Goal: Transaction & Acquisition: Book appointment/travel/reservation

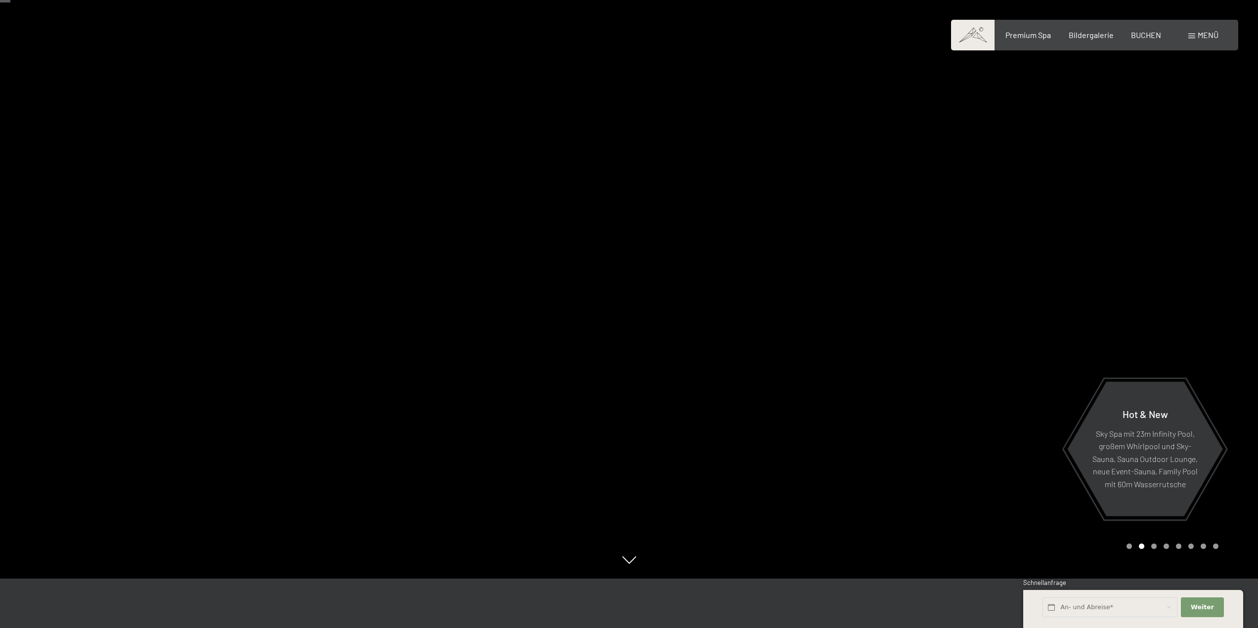
scroll to position [99, 0]
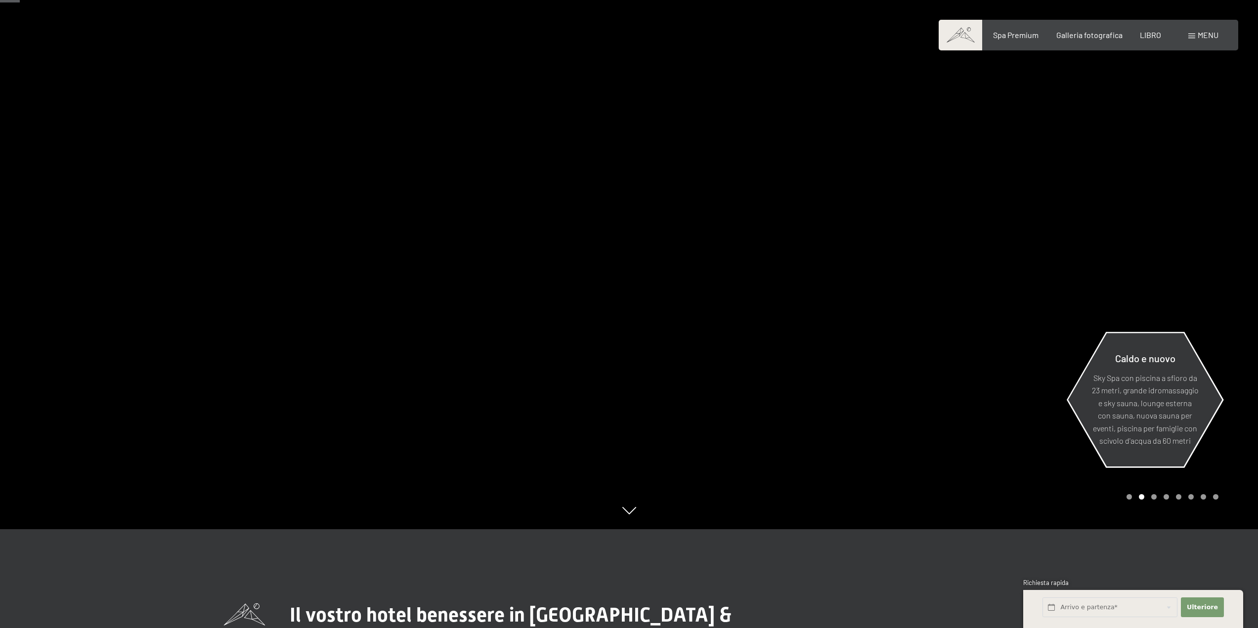
click at [1140, 389] on font "Sky Spa con piscina a sfioro da 23 metri, grande idromassaggio e sky sauna, lou…" at bounding box center [1145, 409] width 107 height 73
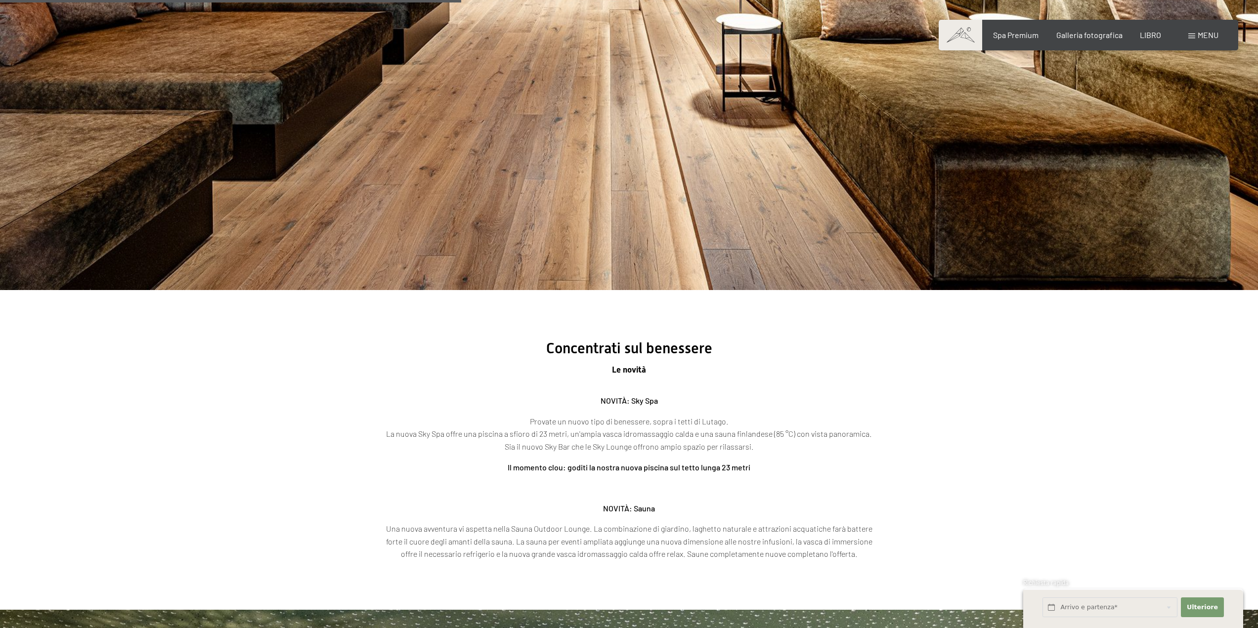
scroll to position [1828, 0]
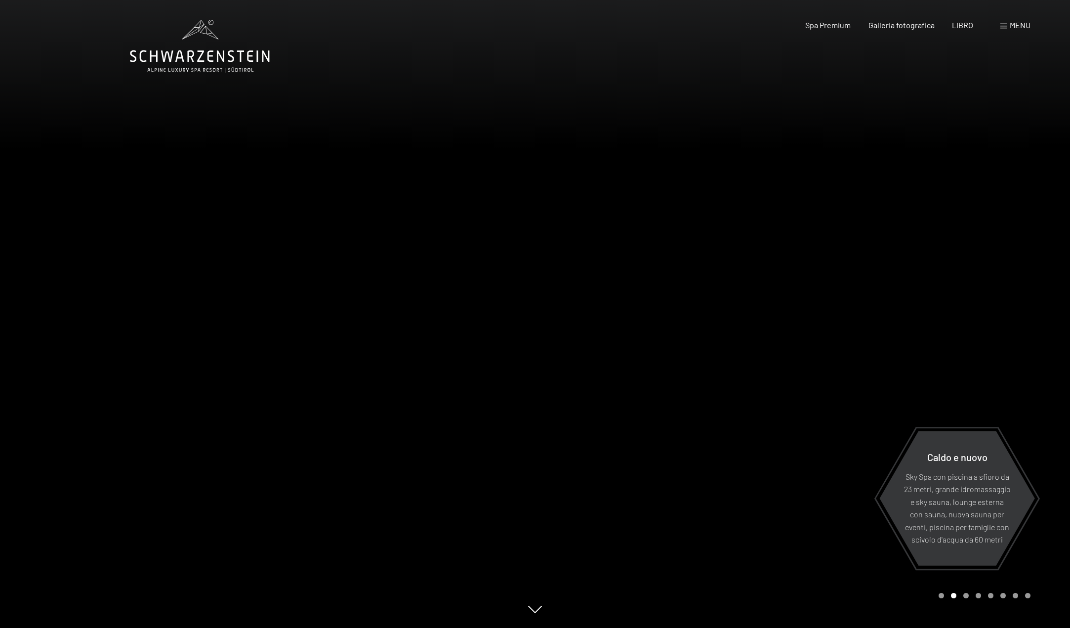
click at [902, 112] on div at bounding box center [802, 314] width 535 height 628
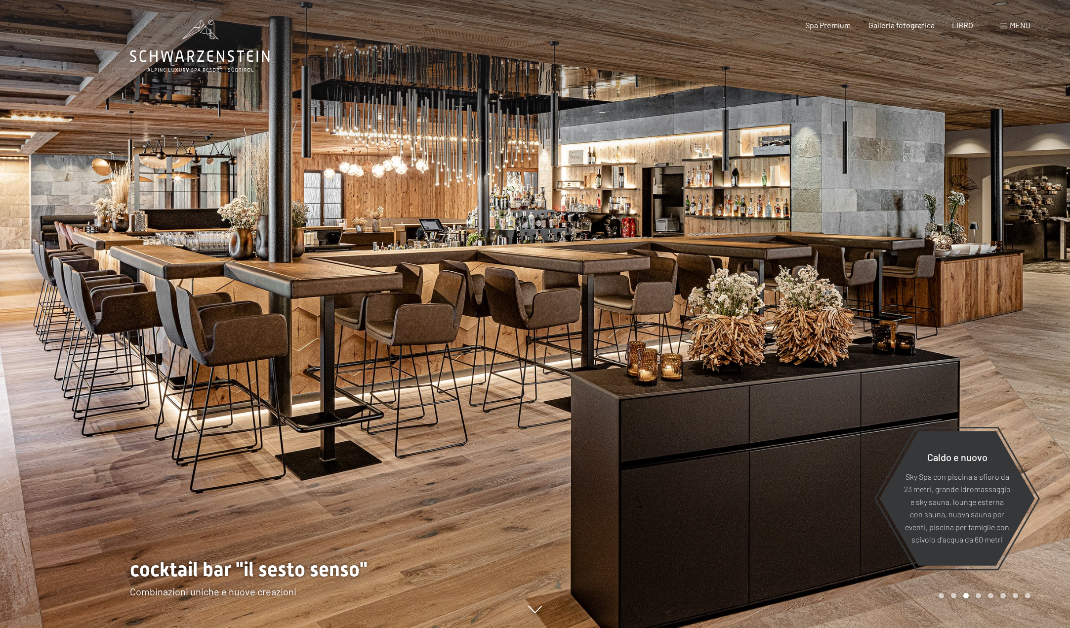
click at [1016, 23] on font "menu" at bounding box center [1020, 24] width 21 height 9
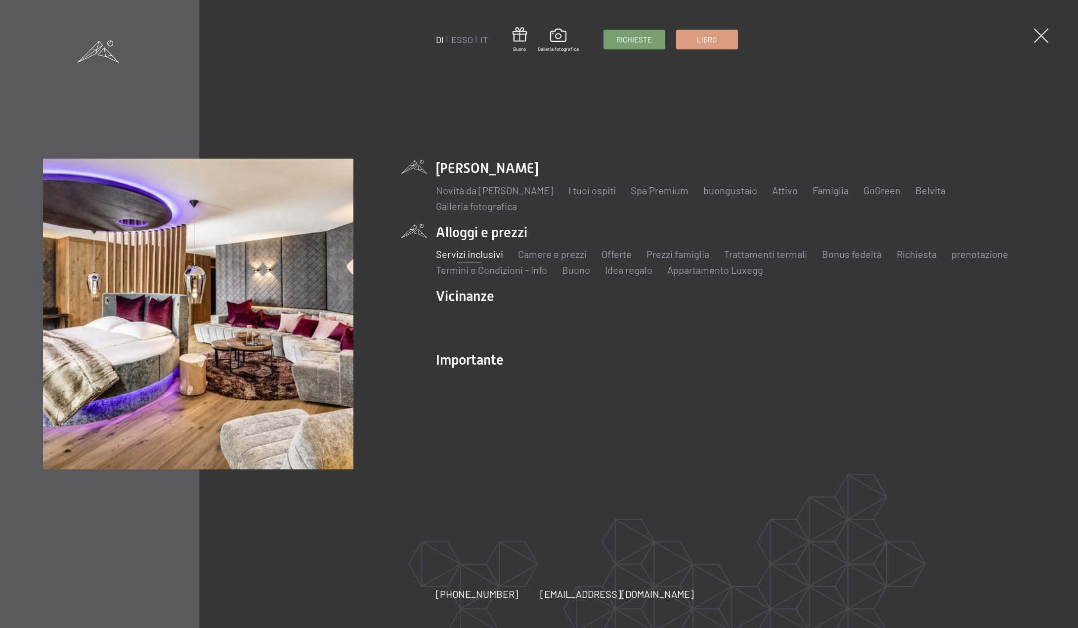
click at [484, 256] on font "Servizi inclusivi" at bounding box center [469, 254] width 67 height 12
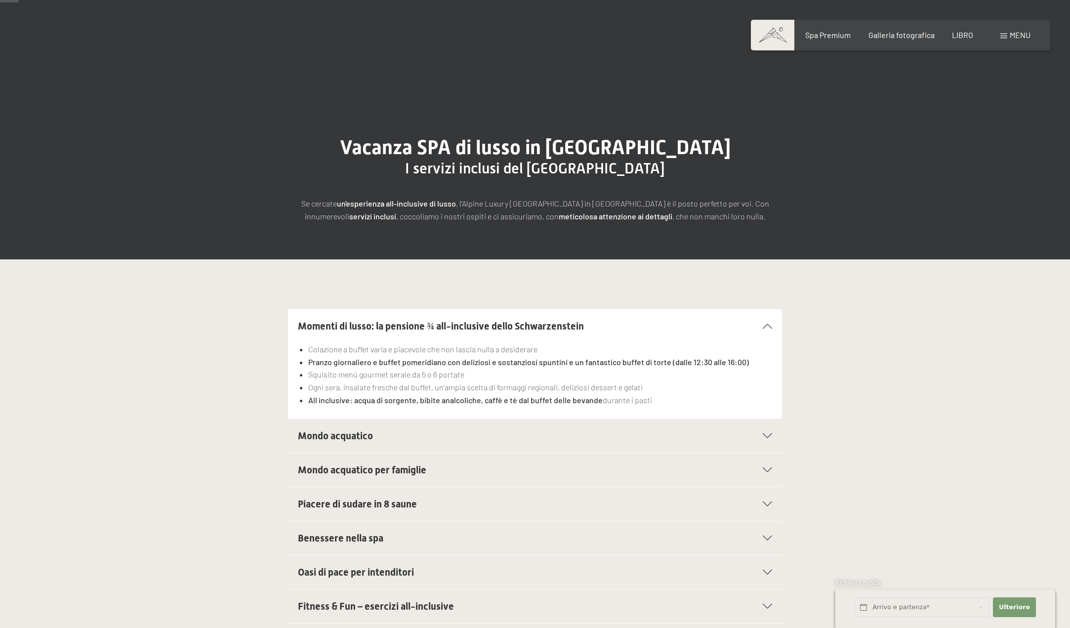
scroll to position [49, 0]
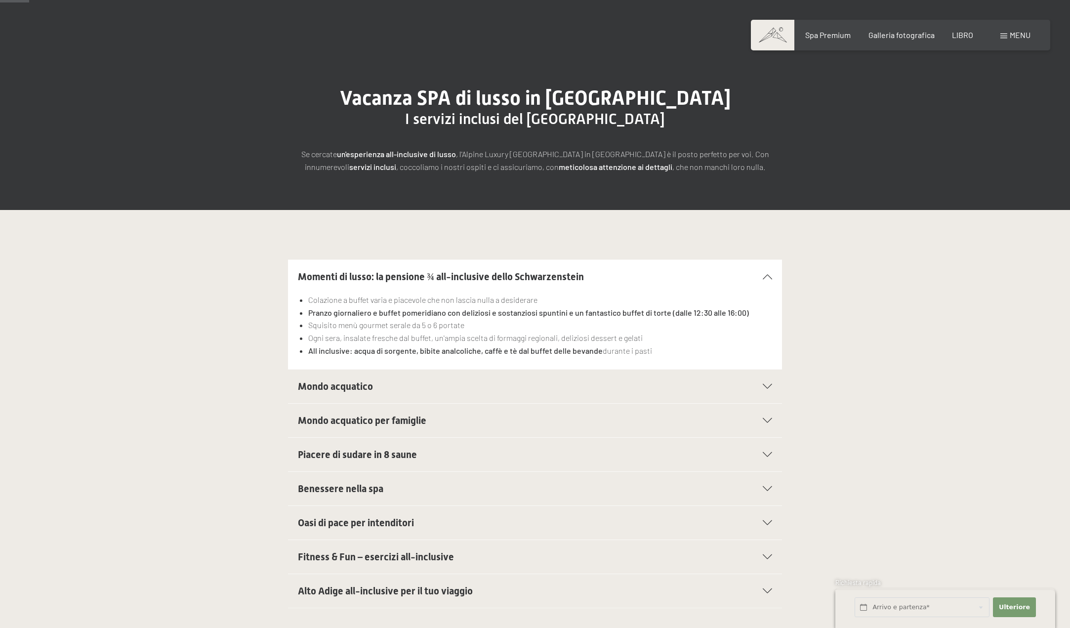
click at [768, 379] on div "Mondo acquatico" at bounding box center [535, 387] width 474 height 34
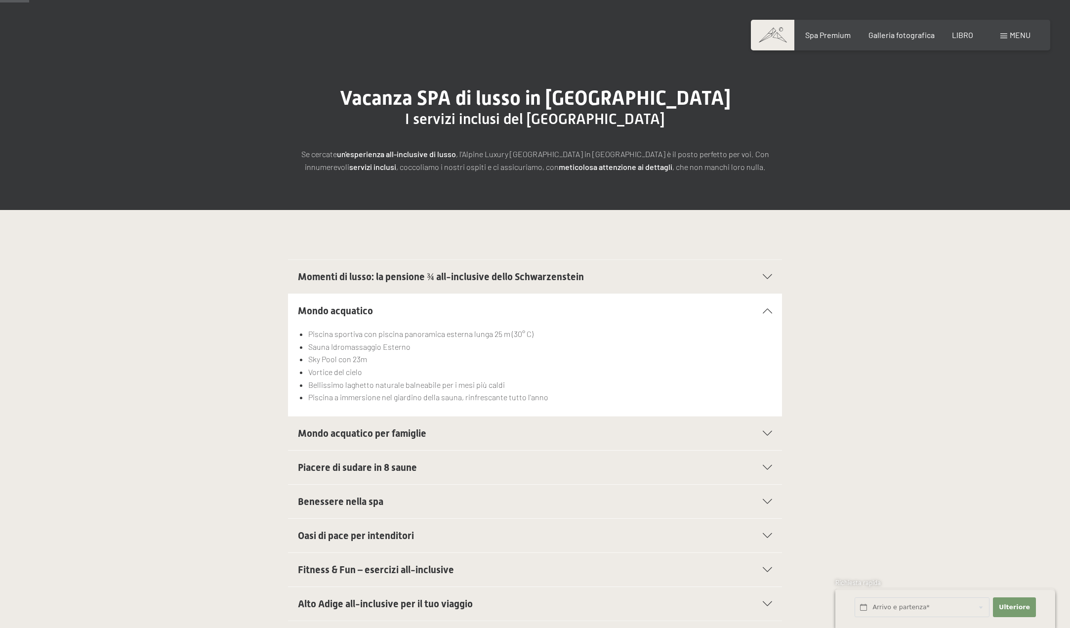
click at [763, 310] on icon at bounding box center [767, 310] width 9 height 5
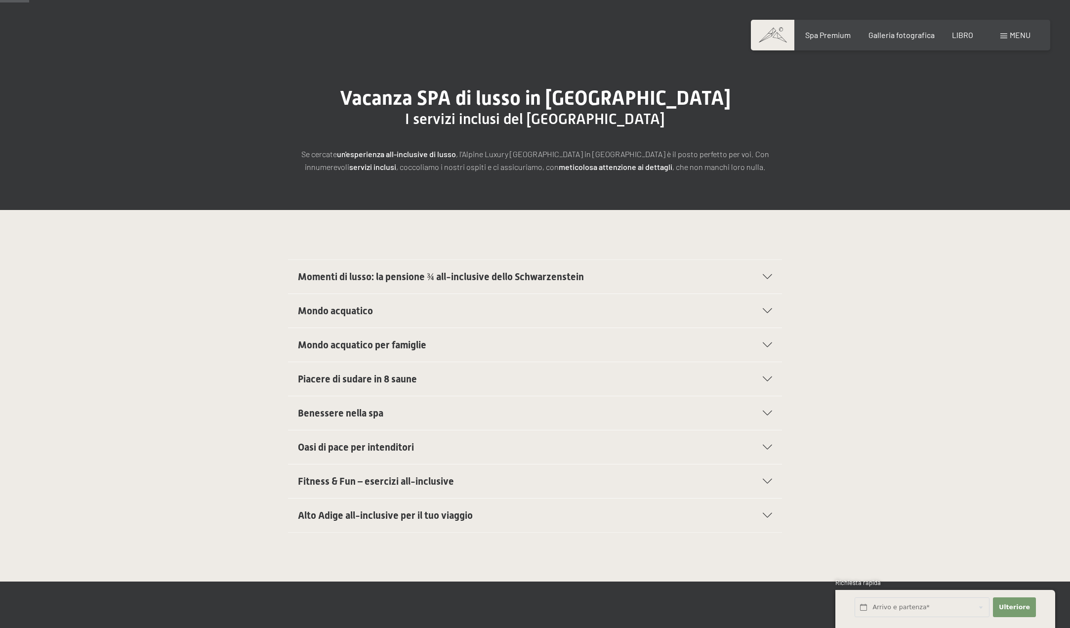
click at [761, 411] on div at bounding box center [762, 413] width 22 height 5
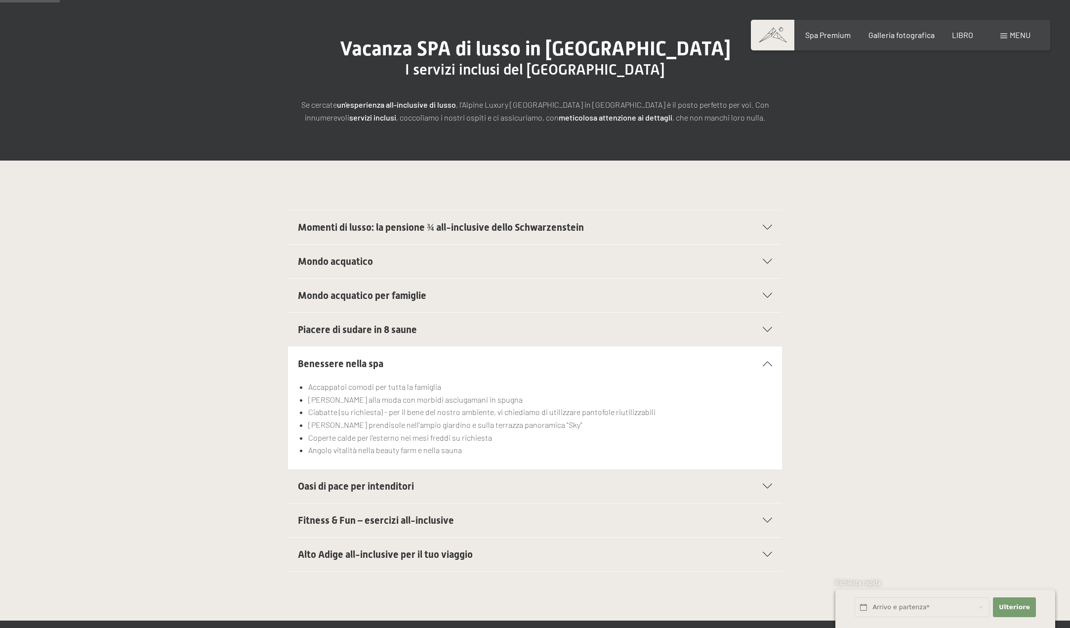
scroll to position [148, 0]
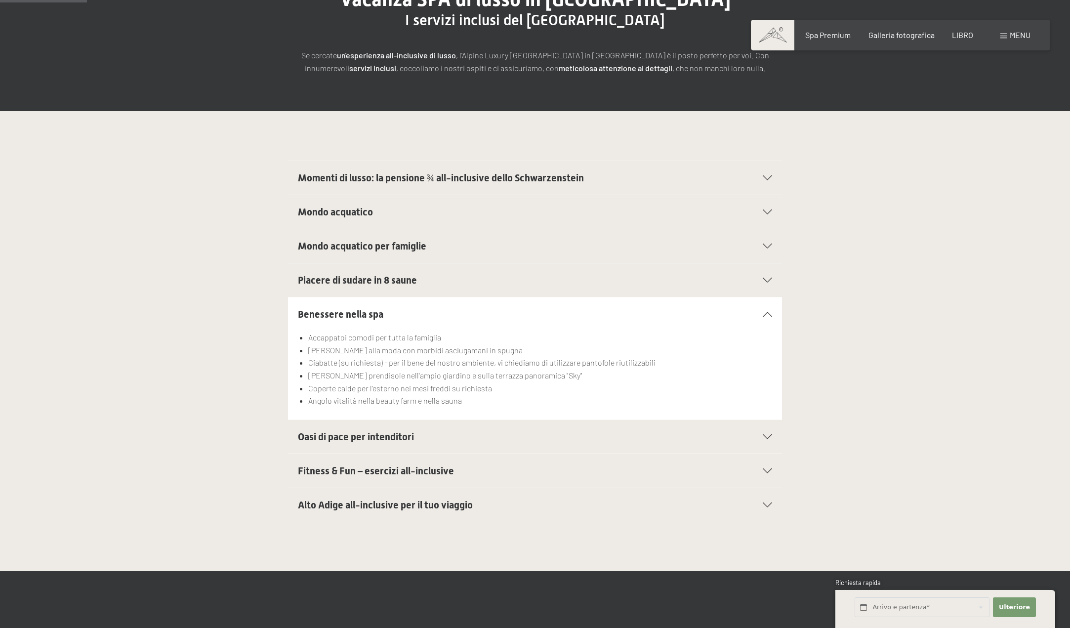
click at [774, 428] on section "Oasi di pace per intenditori Sala relax "Fuoco" con atmosfera mistica e fuoco a…" at bounding box center [535, 437] width 494 height 35
click at [771, 431] on div "Oasi di pace per intenditori" at bounding box center [535, 437] width 474 height 34
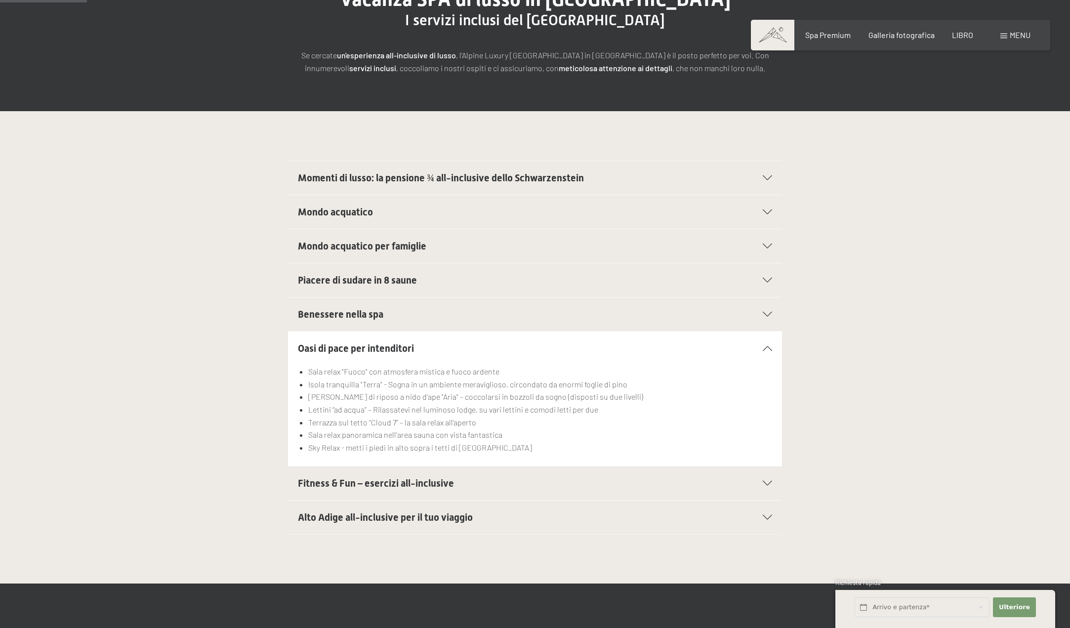
click at [449, 481] on font "Fitness & Fun – esercizi all-inclusive" at bounding box center [376, 483] width 156 height 12
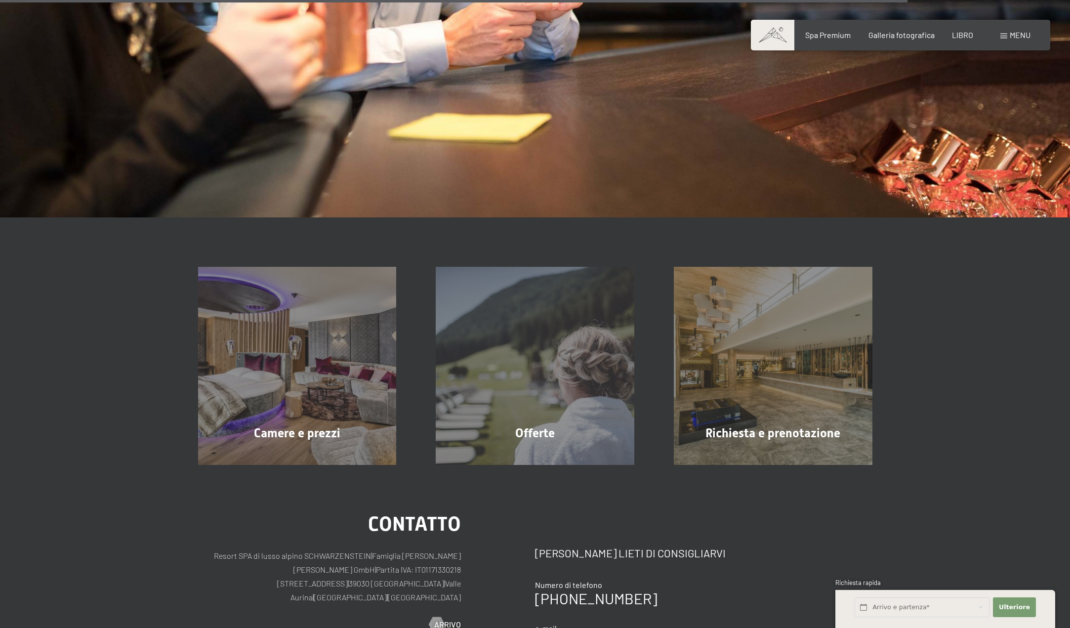
scroll to position [1631, 0]
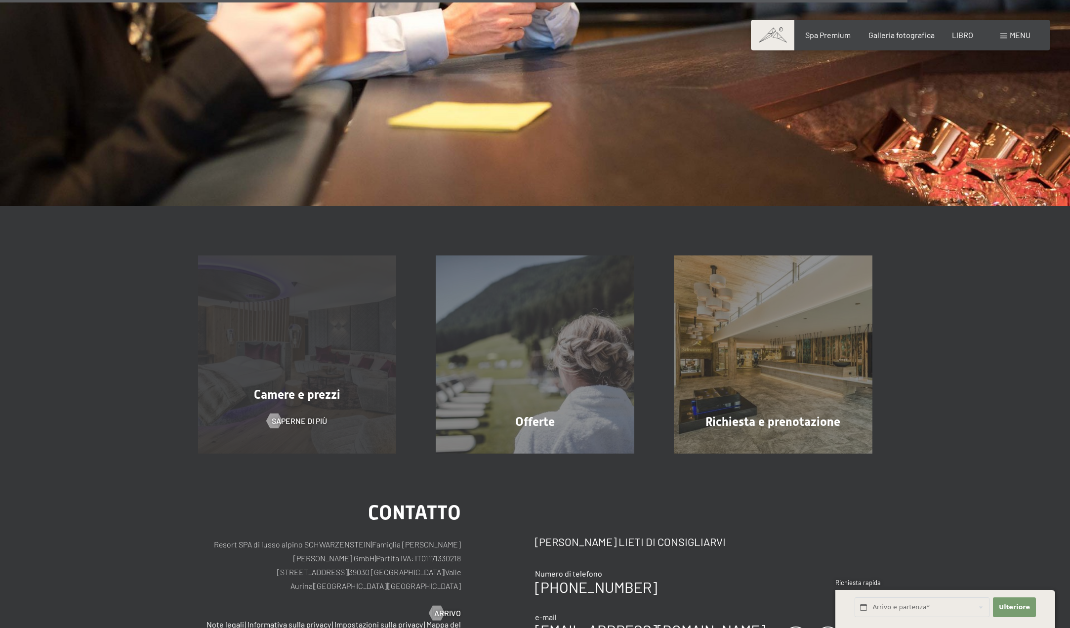
click at [321, 395] on font "Camere e prezzi" at bounding box center [297, 394] width 86 height 14
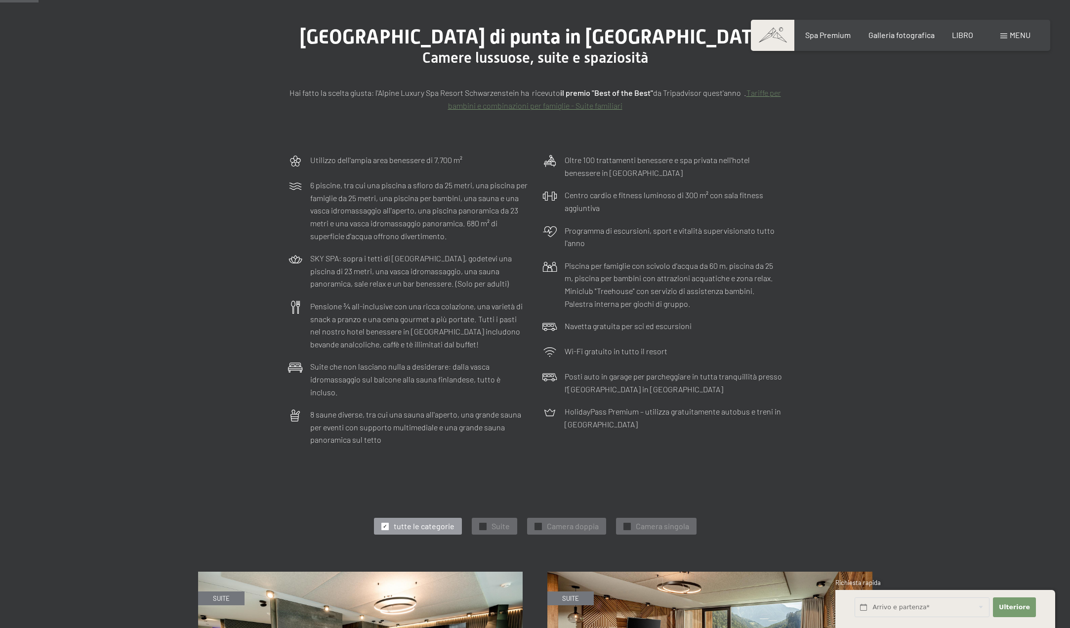
scroll to position [148, 0]
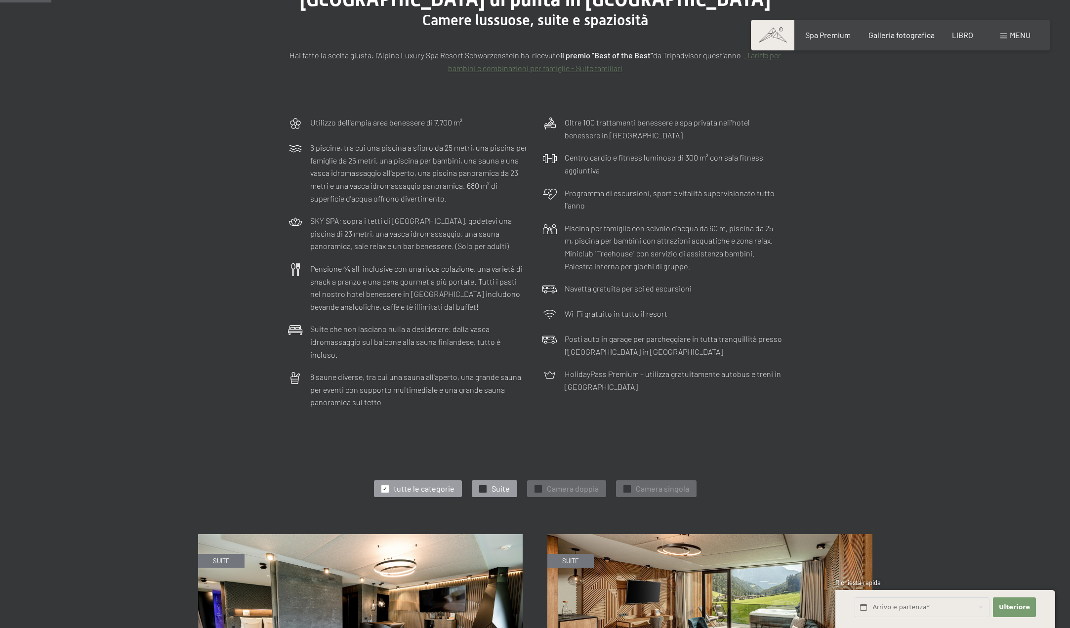
click at [499, 484] on font "Suite" at bounding box center [501, 488] width 18 height 9
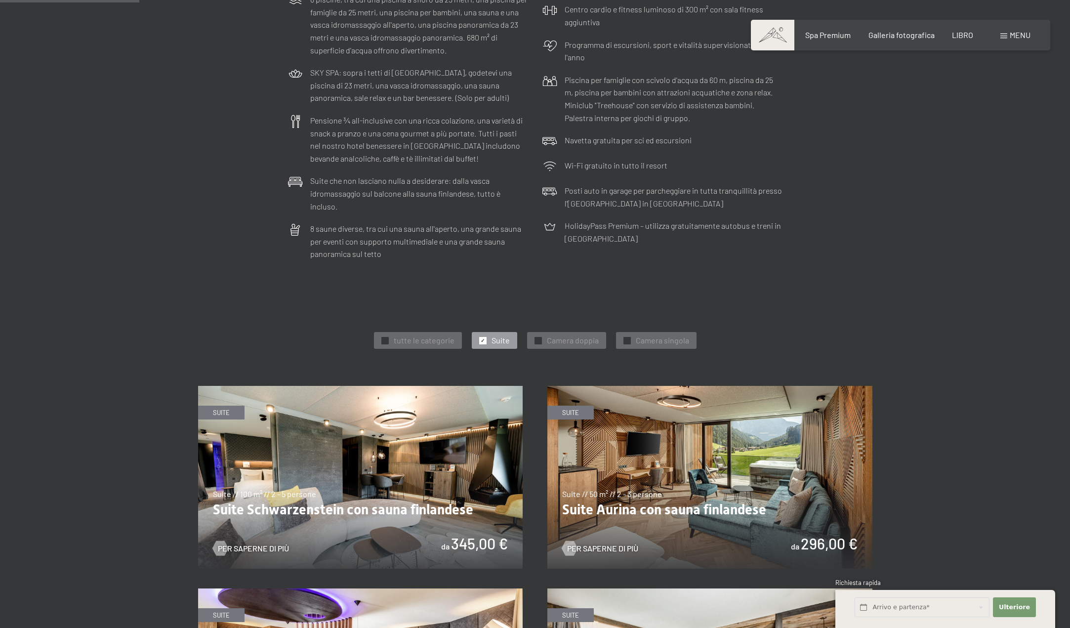
scroll to position [346, 0]
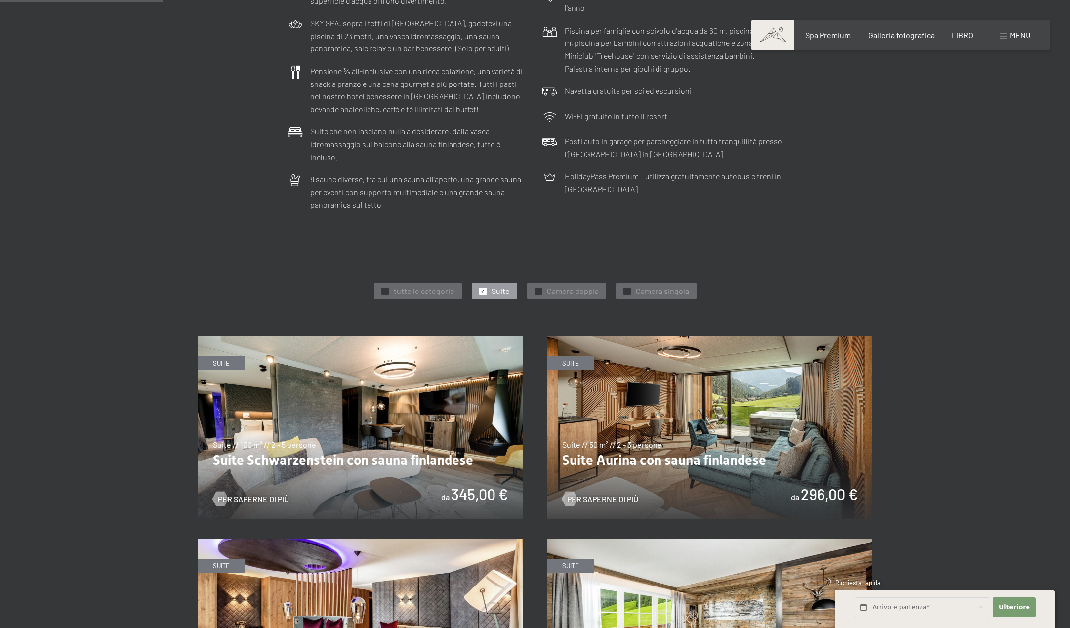
click at [434, 451] on img at bounding box center [360, 428] width 325 height 183
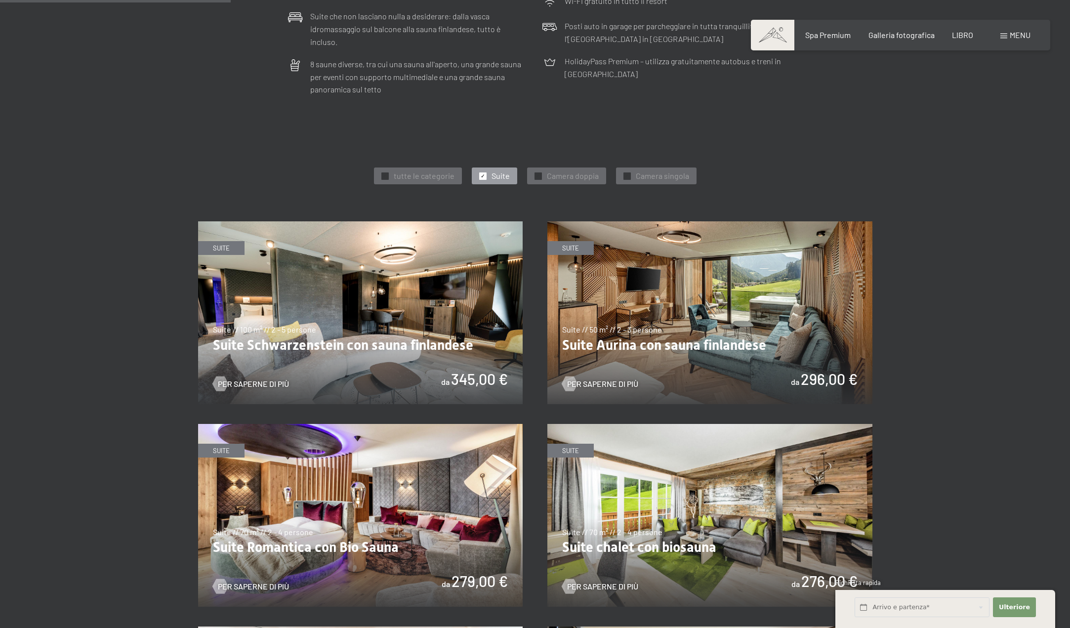
scroll to position [494, 0]
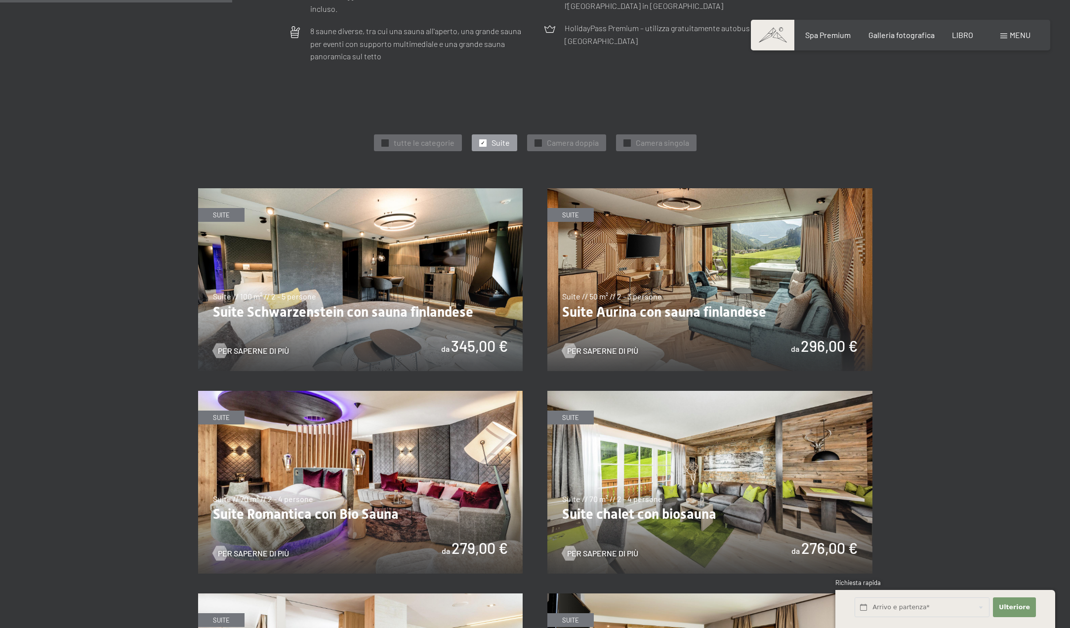
click at [741, 267] on img at bounding box center [710, 279] width 325 height 183
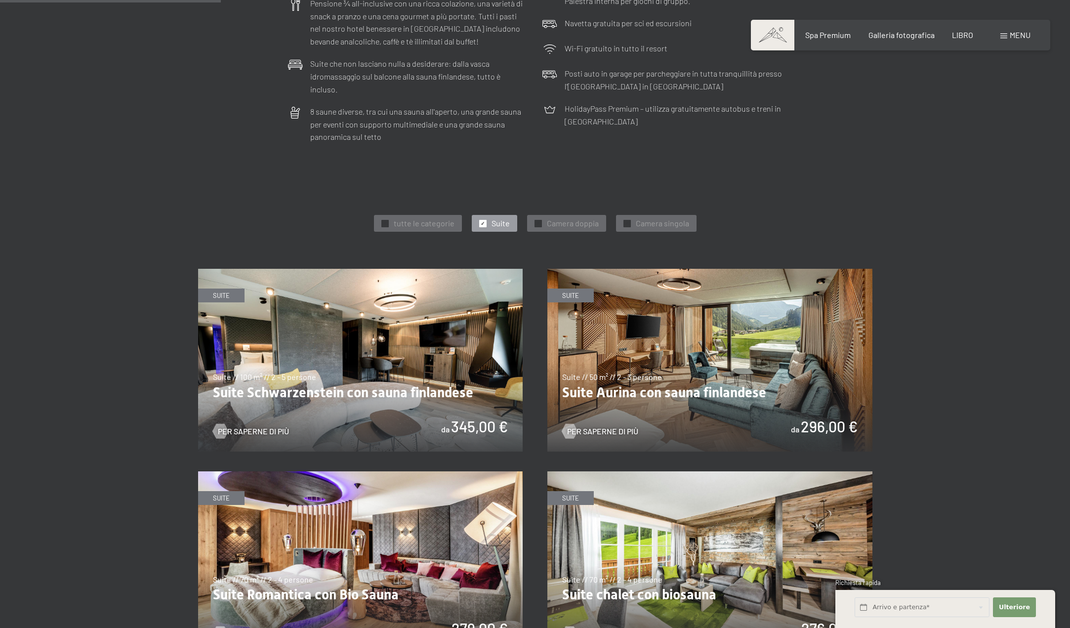
scroll to position [395, 0]
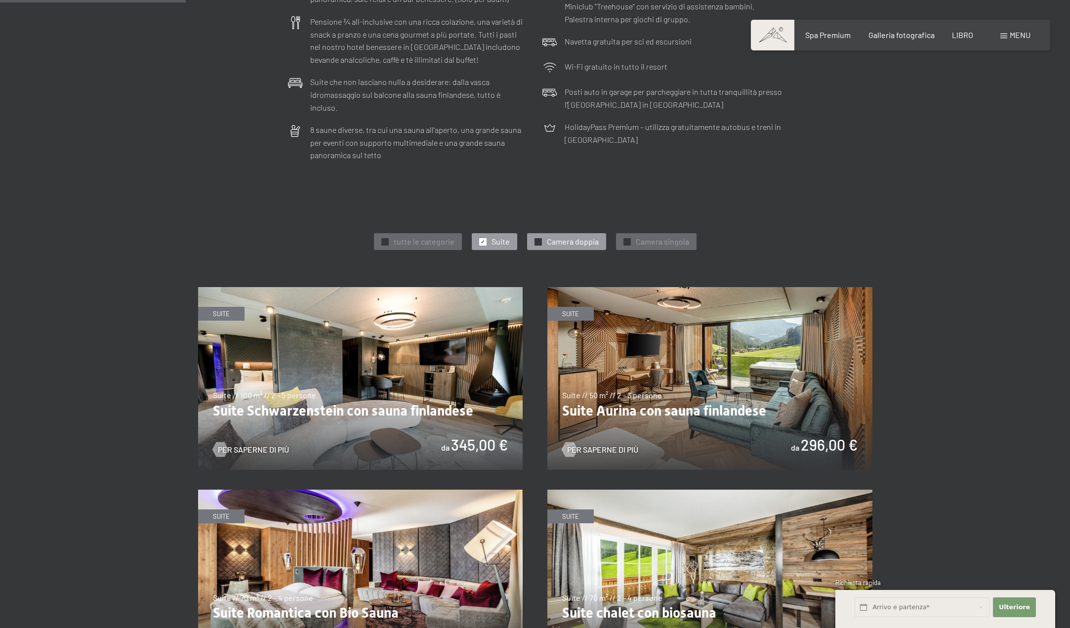
click at [543, 233] on div "✓ Camera doppia" at bounding box center [566, 241] width 79 height 17
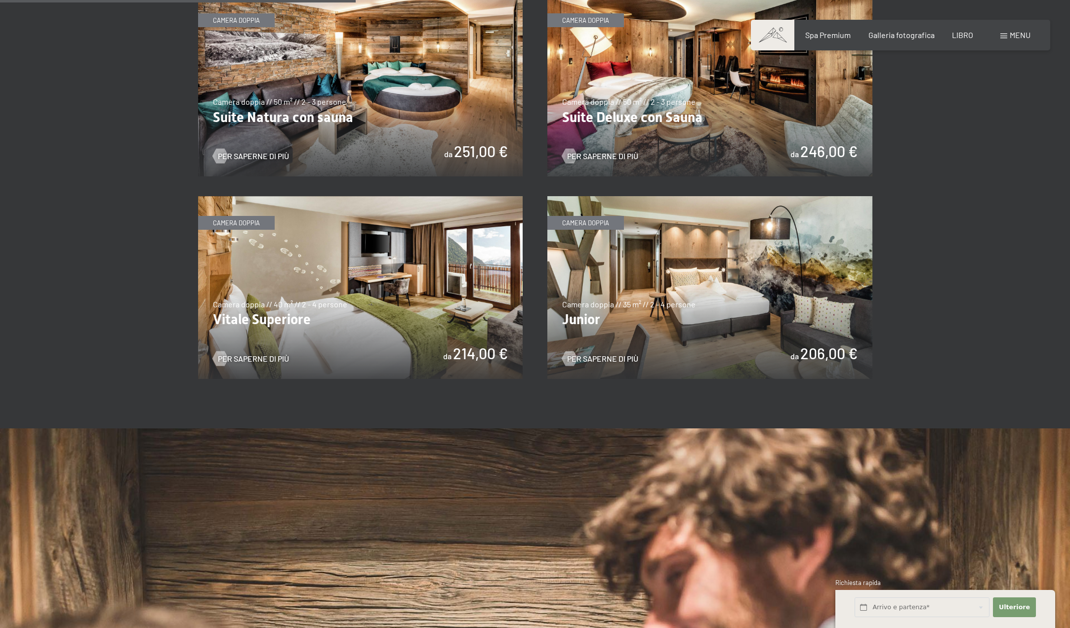
scroll to position [692, 0]
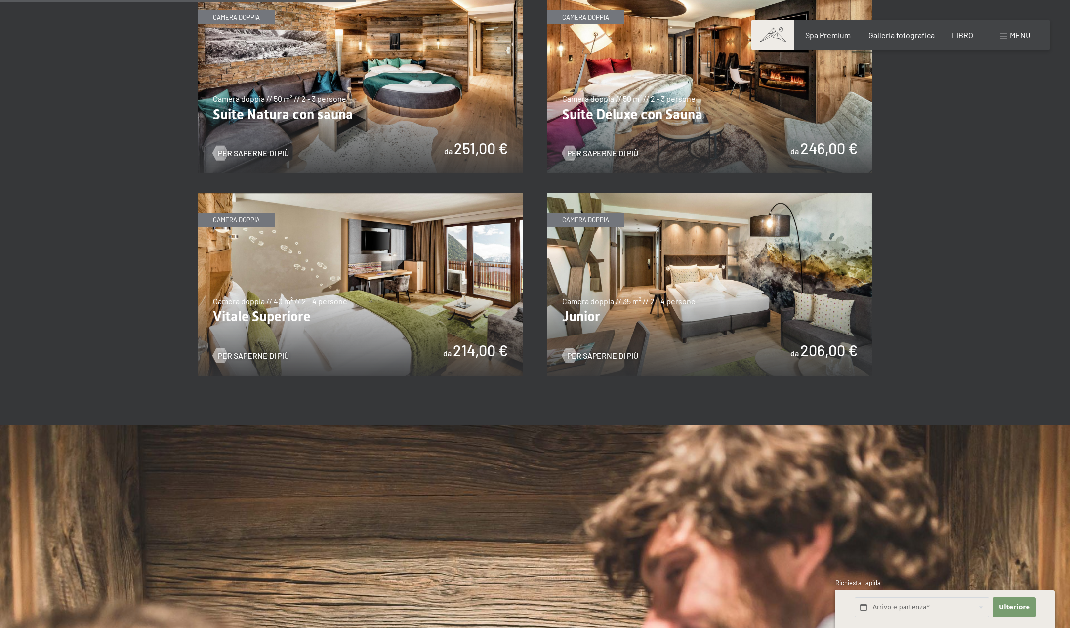
click at [685, 280] on img at bounding box center [710, 284] width 325 height 183
click at [437, 289] on img at bounding box center [360, 284] width 325 height 183
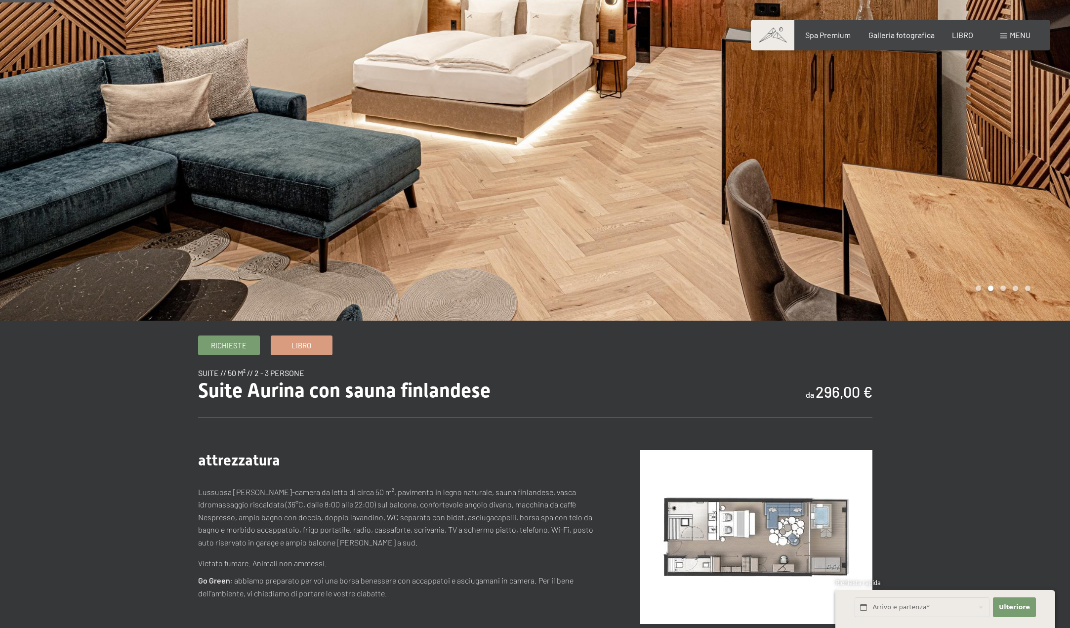
scroll to position [198, 0]
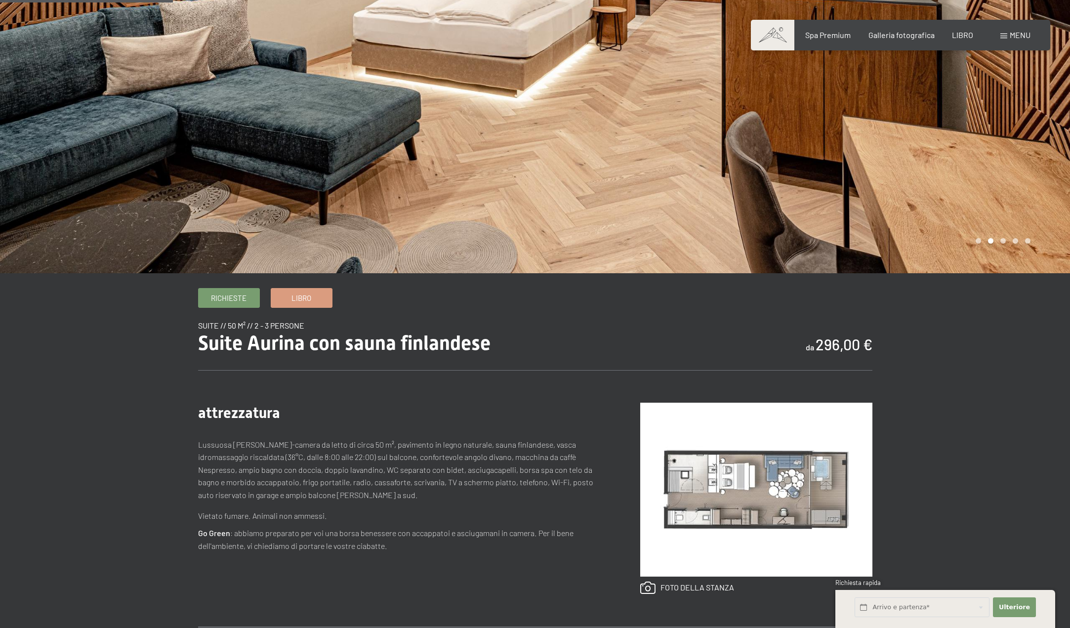
click at [754, 489] on img at bounding box center [756, 490] width 232 height 174
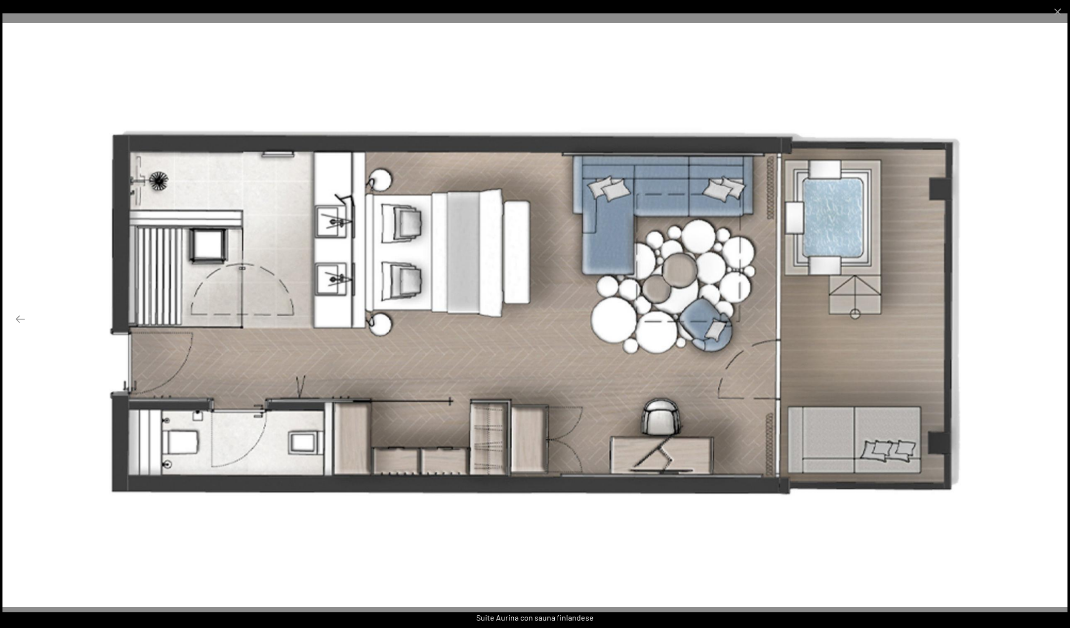
click at [1053, 318] on button "Diapositiva successiva" at bounding box center [1050, 318] width 21 height 19
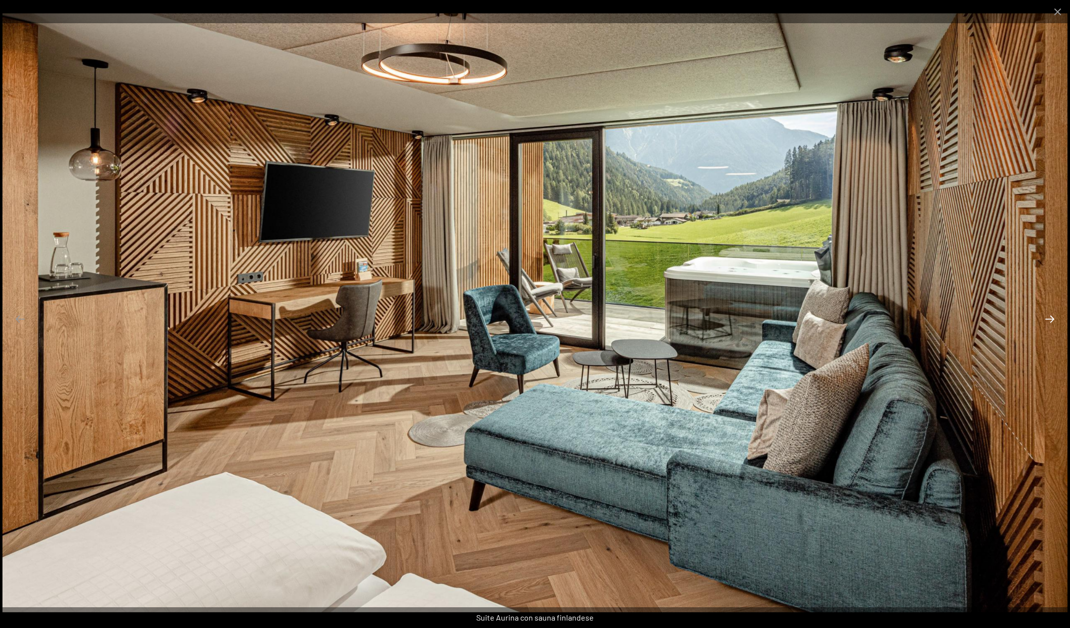
click at [1053, 318] on button "Diapositiva successiva" at bounding box center [1050, 318] width 21 height 19
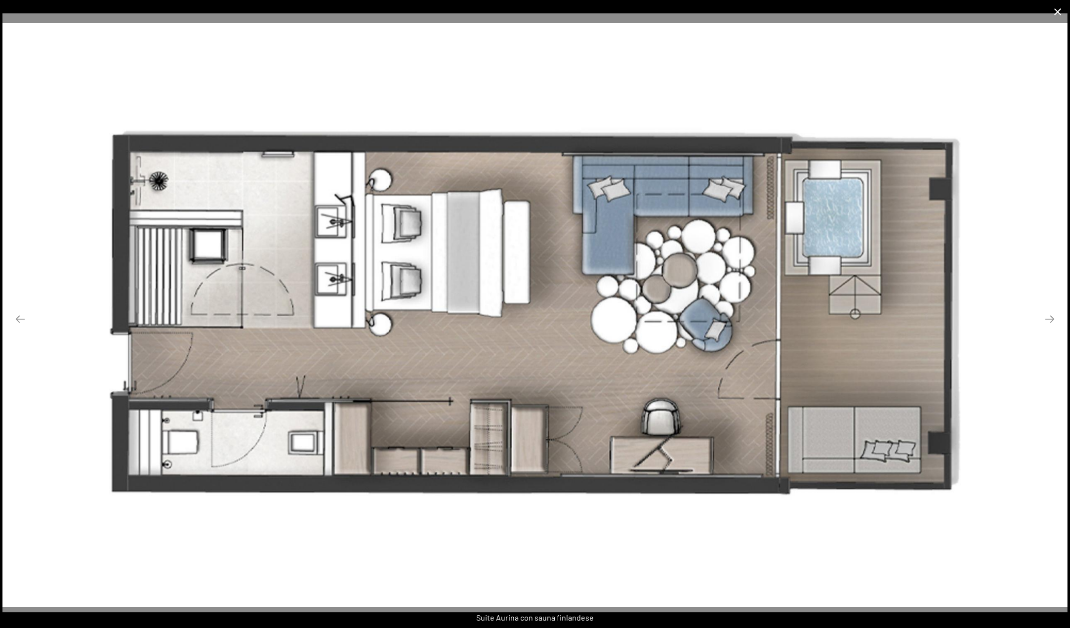
click at [1058, 12] on button "Chiudi galleria" at bounding box center [1058, 11] width 25 height 23
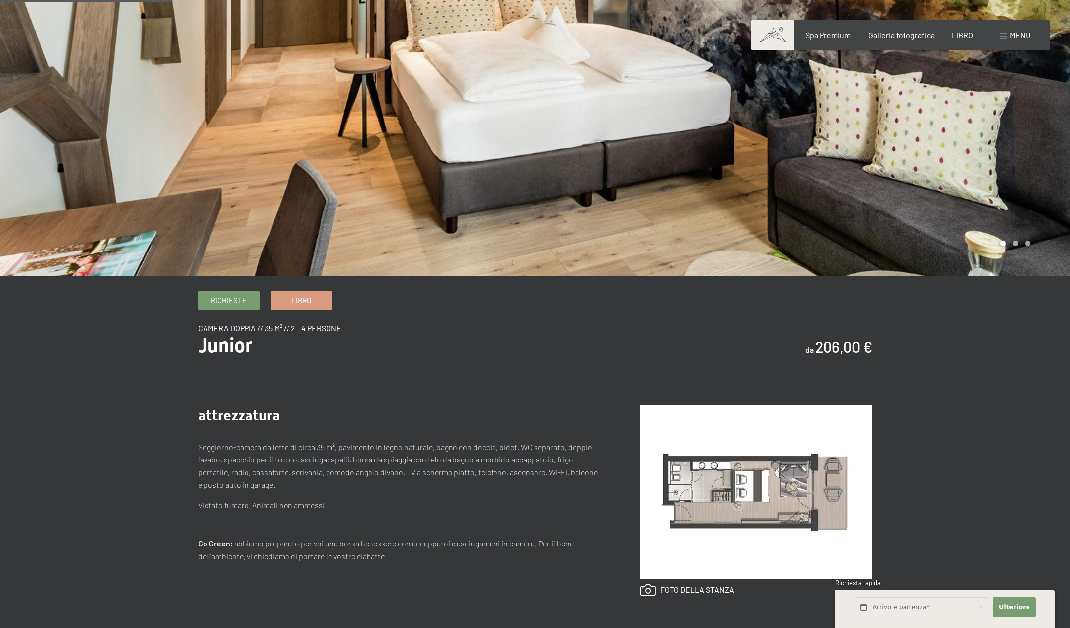
scroll to position [198, 0]
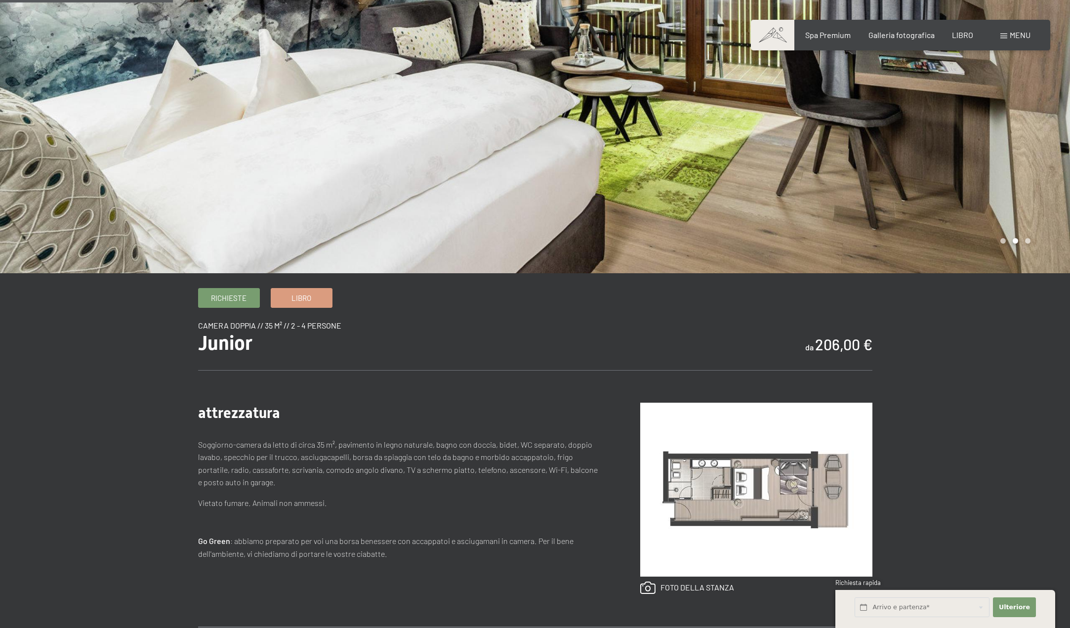
click at [744, 480] on img at bounding box center [756, 490] width 232 height 174
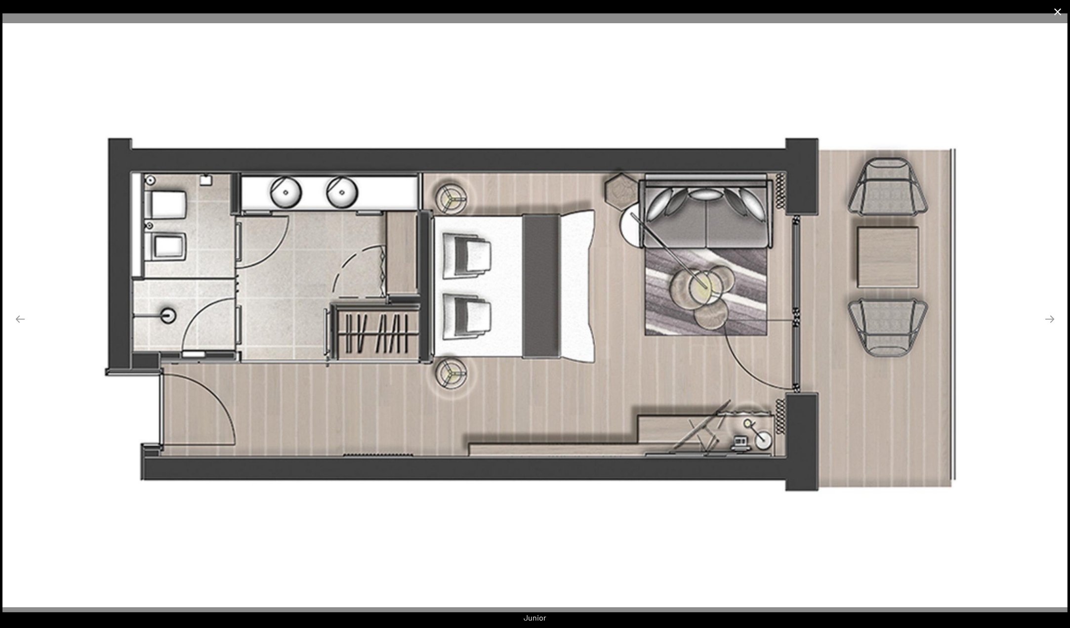
click at [1059, 12] on button "Chiudi galleria" at bounding box center [1058, 11] width 25 height 23
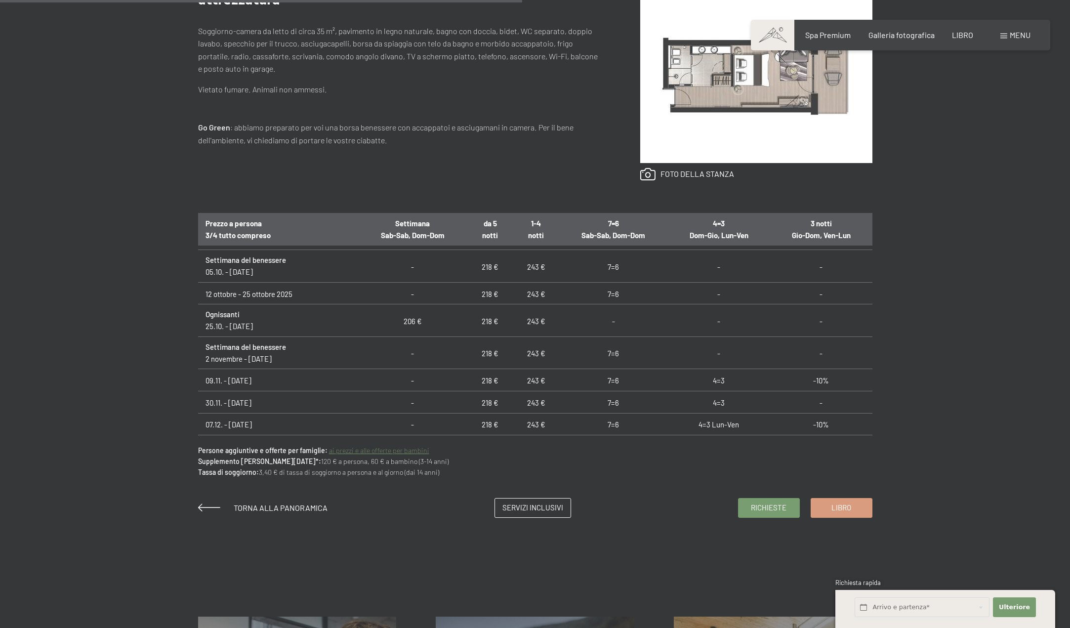
scroll to position [642, 0]
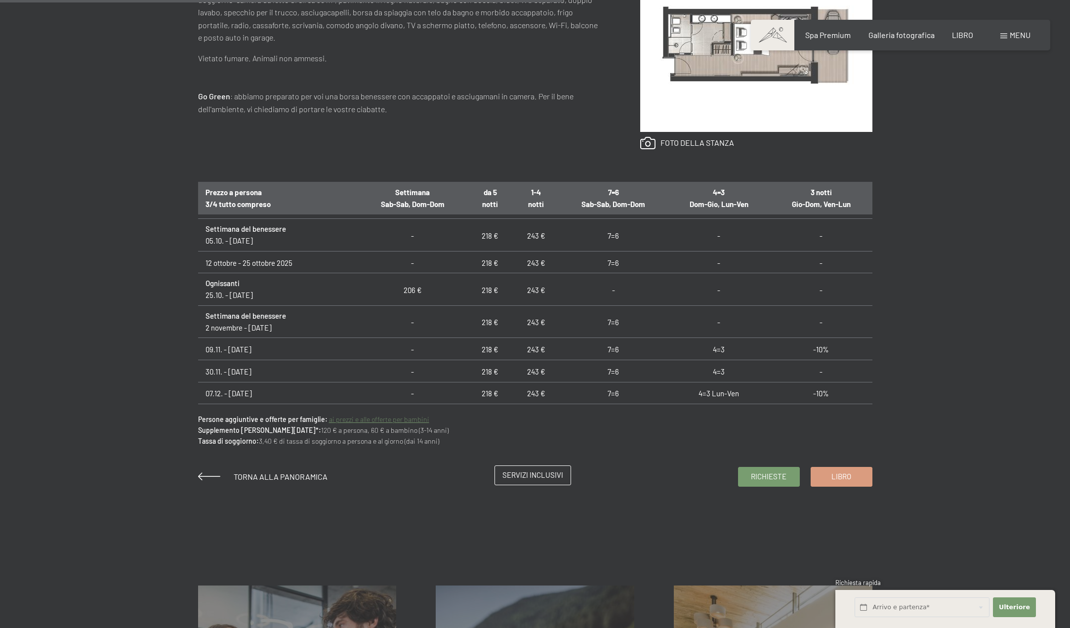
click at [557, 476] on font "Servizi inclusivi" at bounding box center [533, 474] width 61 height 9
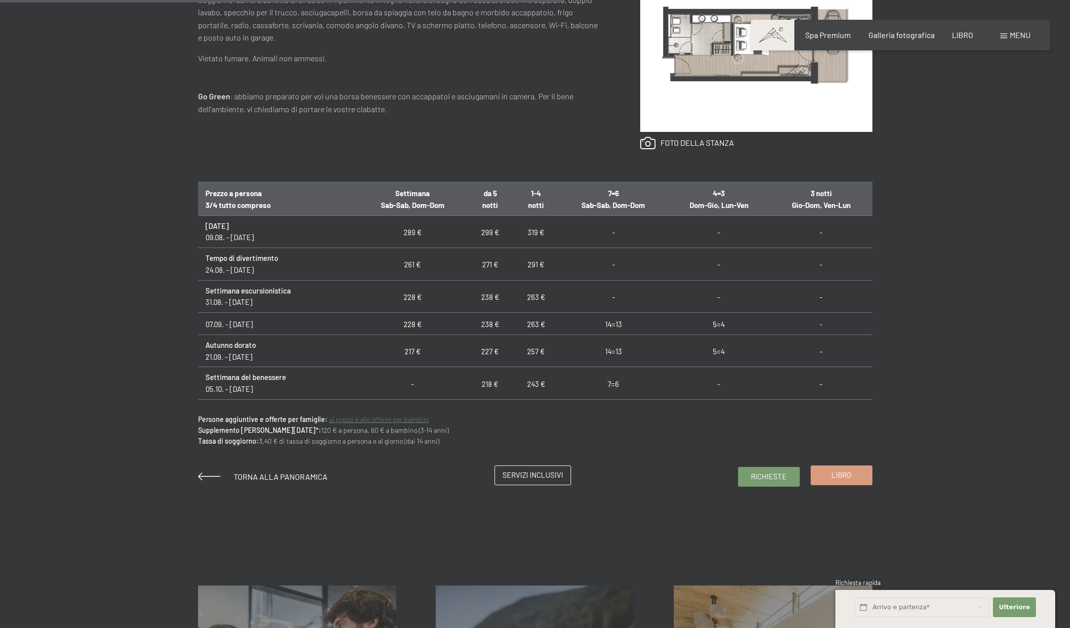
click at [859, 476] on link "Libro" at bounding box center [841, 475] width 61 height 19
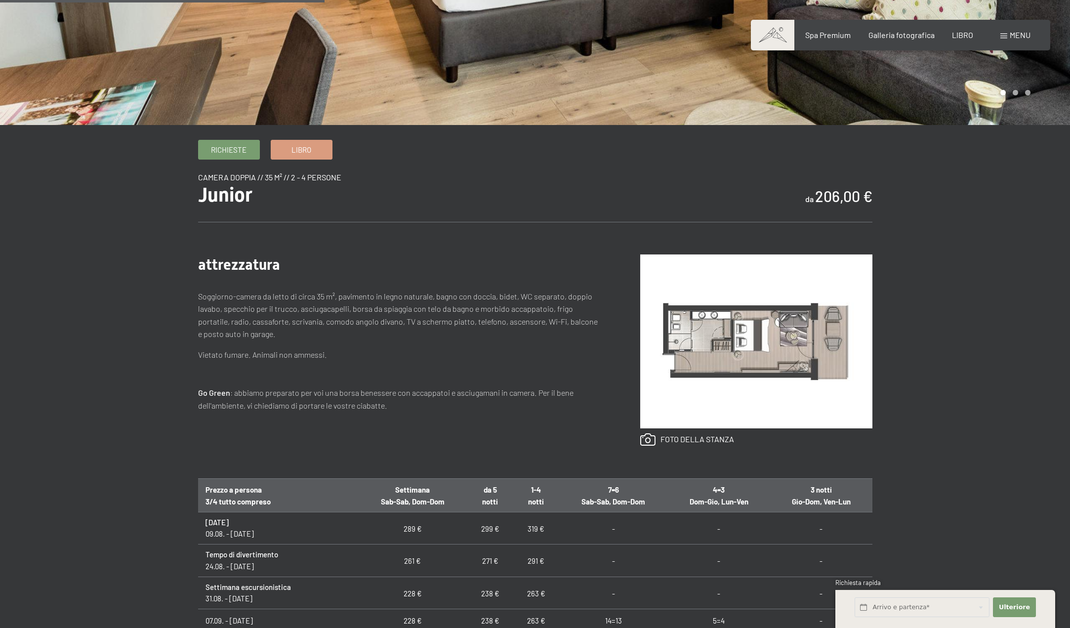
scroll to position [395, 0]
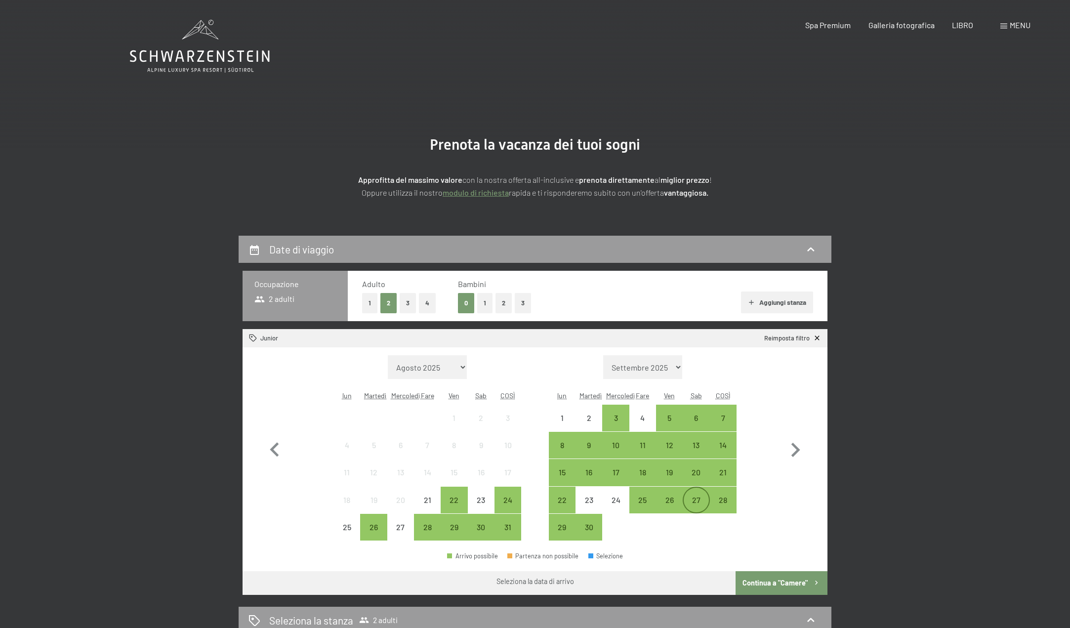
click at [695, 502] on font "27" at bounding box center [696, 499] width 8 height 9
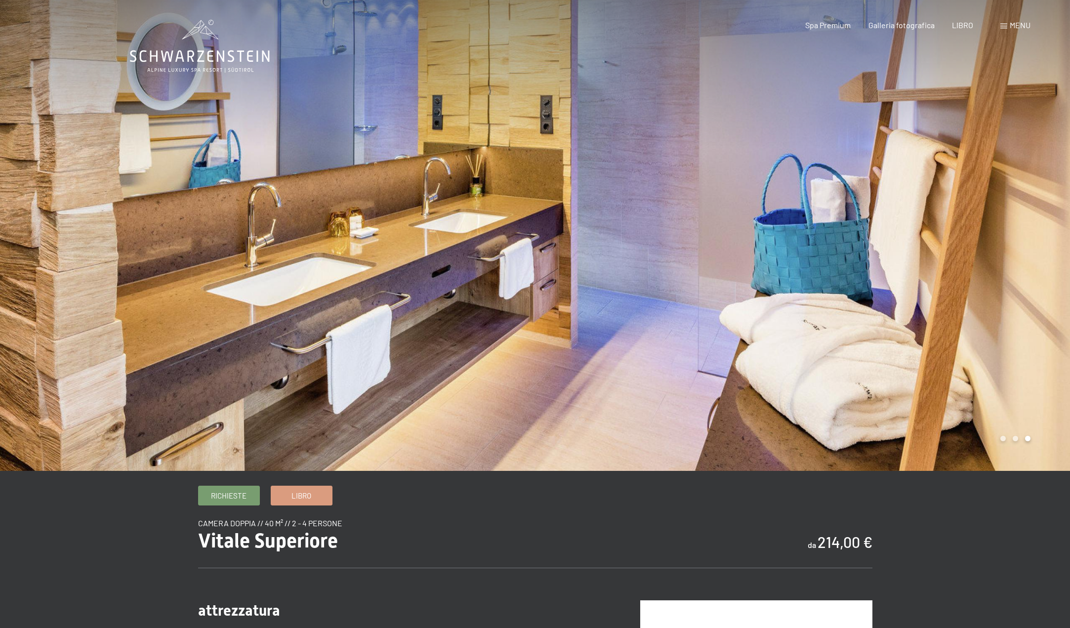
click at [948, 228] on div at bounding box center [802, 235] width 535 height 471
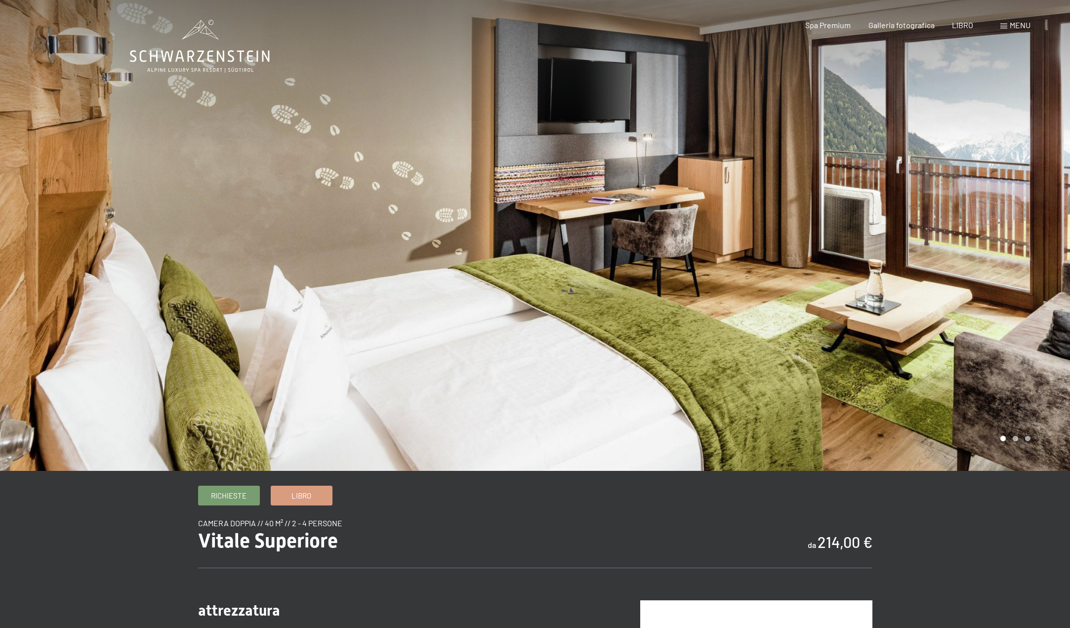
click at [957, 215] on div at bounding box center [802, 235] width 535 height 471
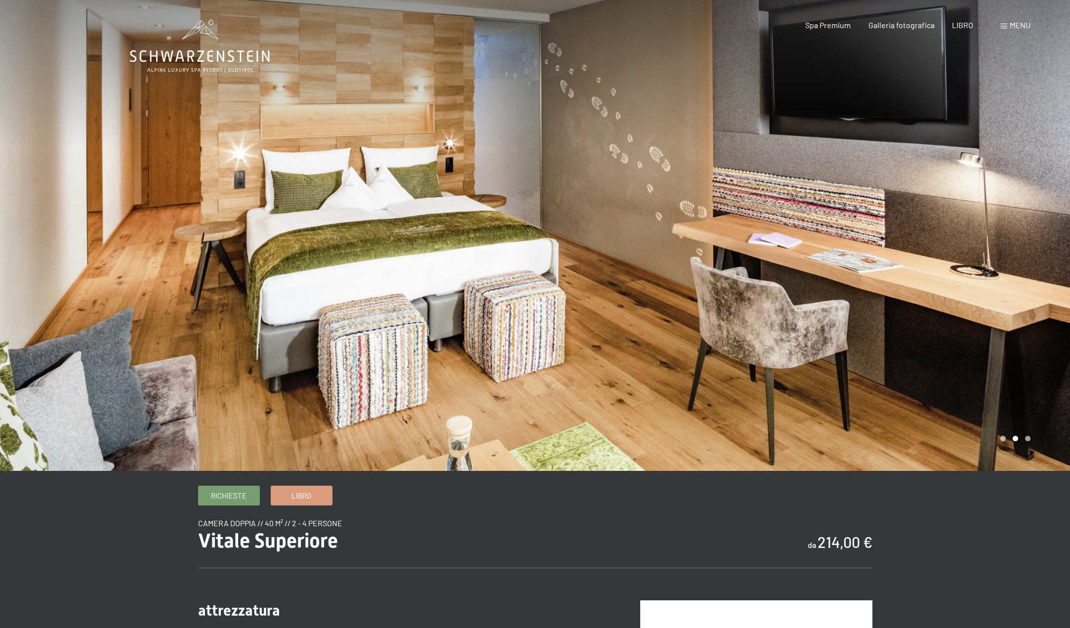
click at [957, 215] on div at bounding box center [802, 235] width 535 height 471
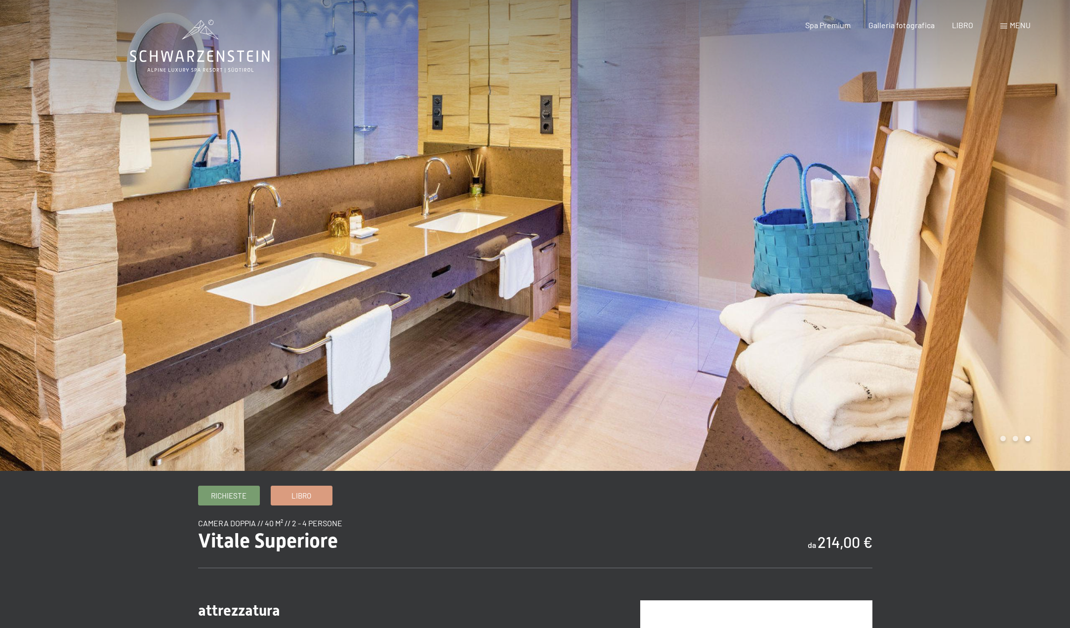
click at [957, 215] on div at bounding box center [802, 235] width 535 height 471
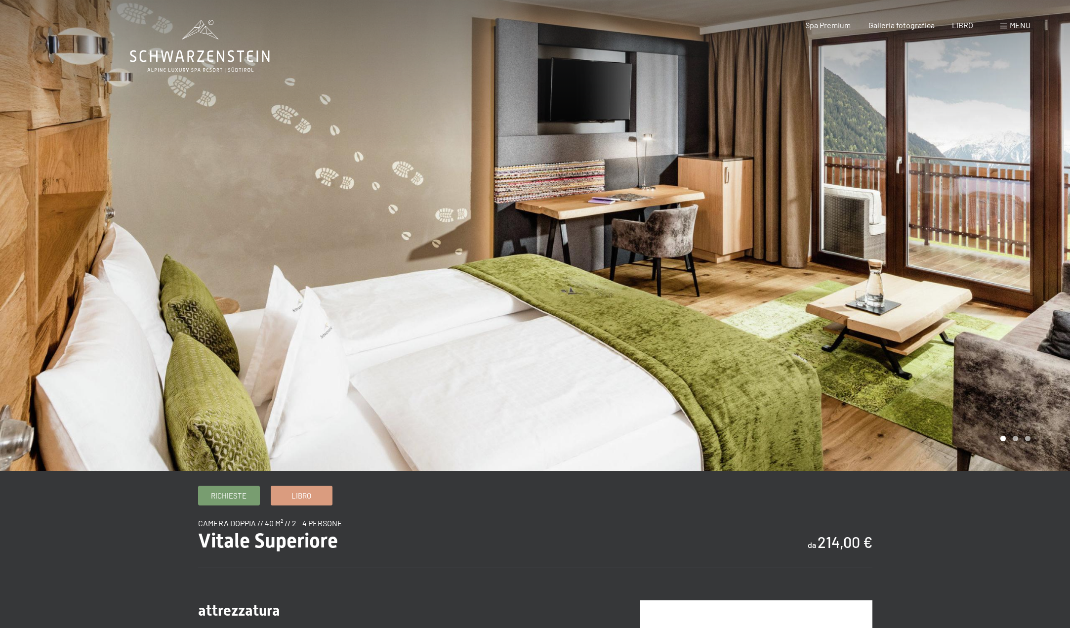
click at [1018, 24] on font "menu" at bounding box center [1020, 24] width 21 height 9
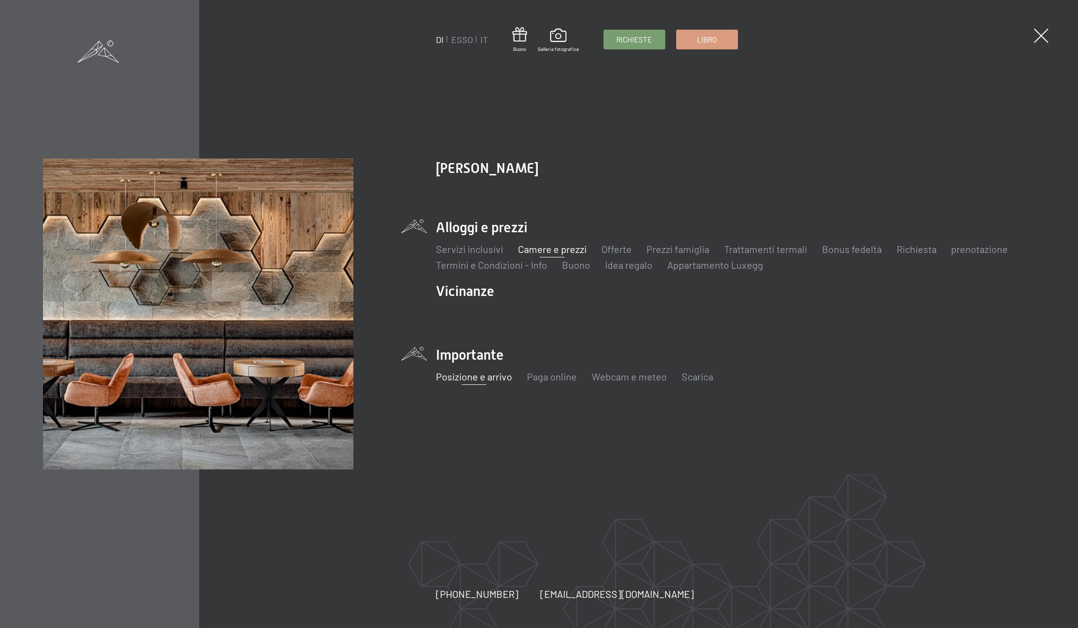
click at [484, 382] on font "Posizione e arrivo" at bounding box center [474, 377] width 76 height 12
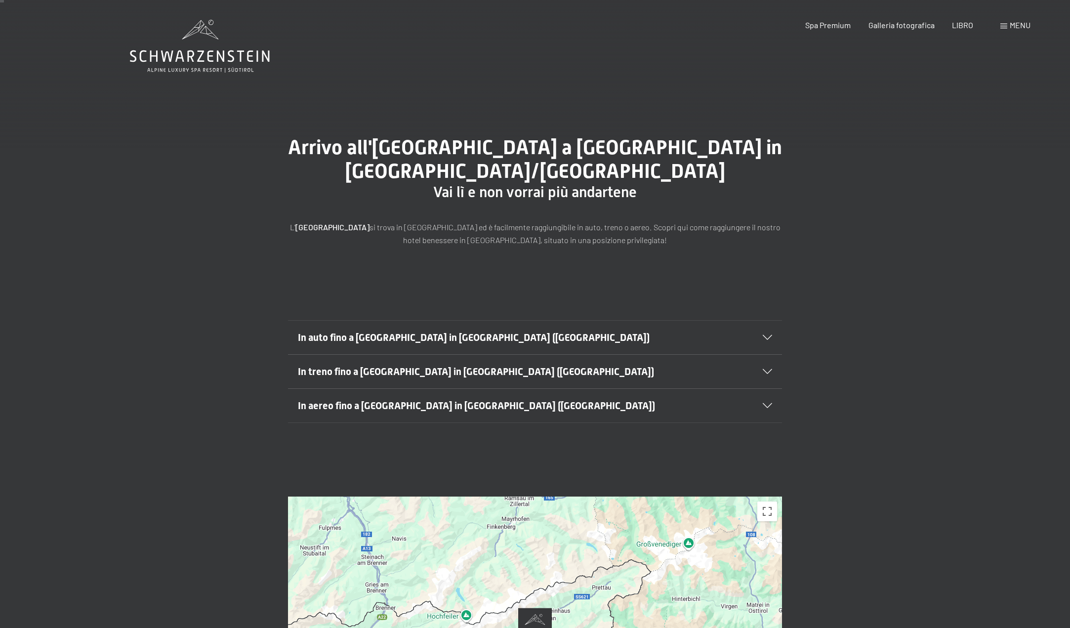
scroll to position [49, 0]
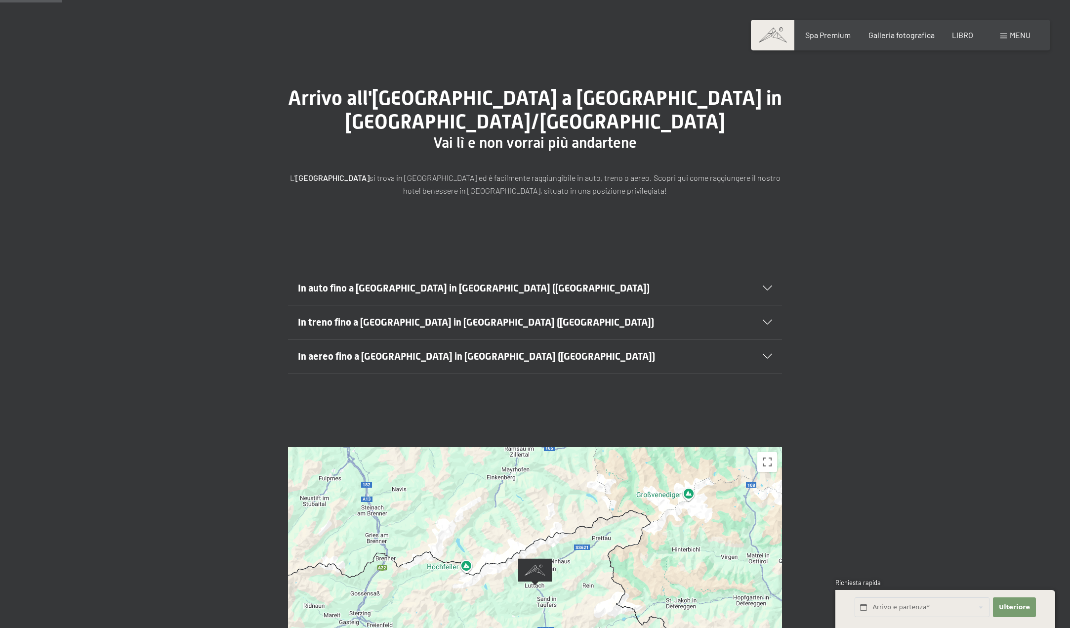
click at [475, 287] on font "In auto fino a [GEOGRAPHIC_DATA] in [GEOGRAPHIC_DATA] ([GEOGRAPHIC_DATA])" at bounding box center [474, 288] width 352 height 12
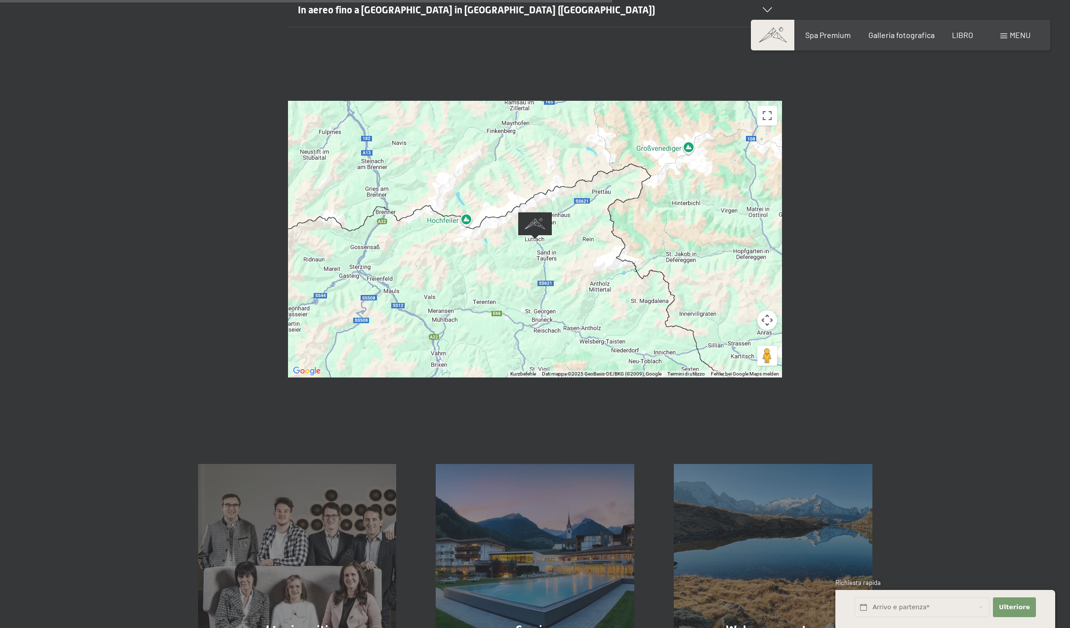
scroll to position [642, 0]
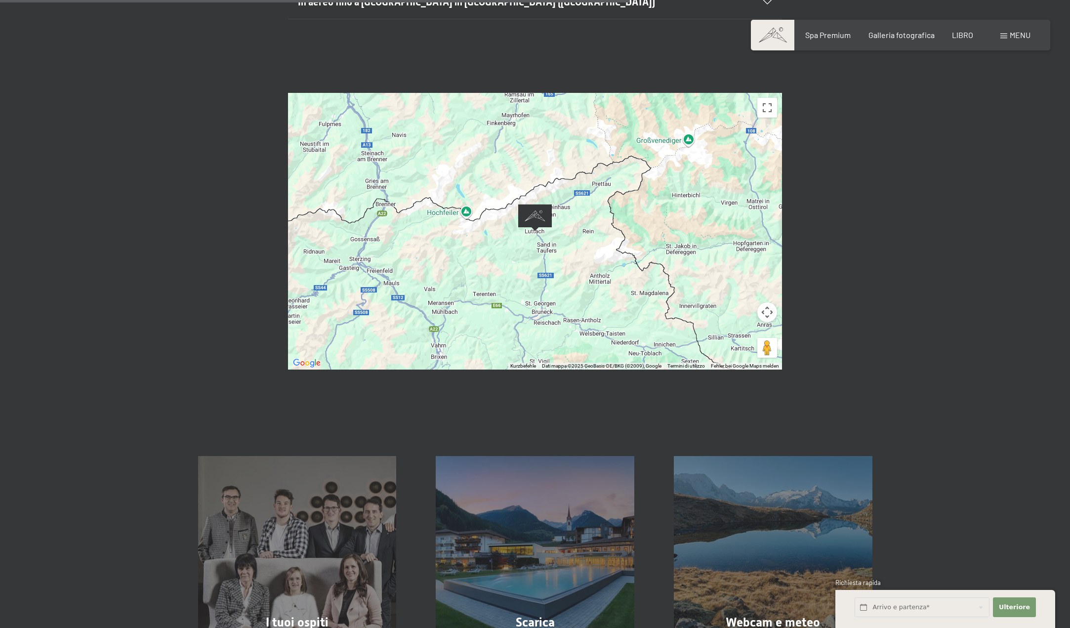
click at [535, 219] on img "Resort SPA di lusso alpino SCHWARZENSTEIN" at bounding box center [535, 217] width 34 height 27
click at [537, 237] on div at bounding box center [535, 231] width 494 height 277
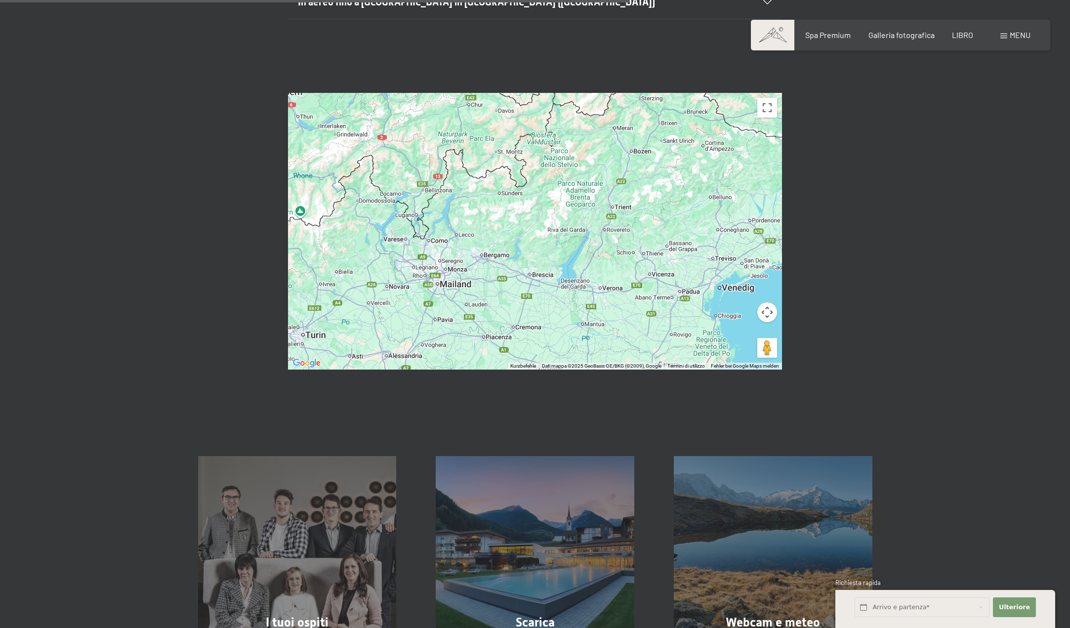
drag, startPoint x: 376, startPoint y: 208, endPoint x: 496, endPoint y: 238, distance: 123.7
click at [496, 238] on div at bounding box center [535, 231] width 494 height 277
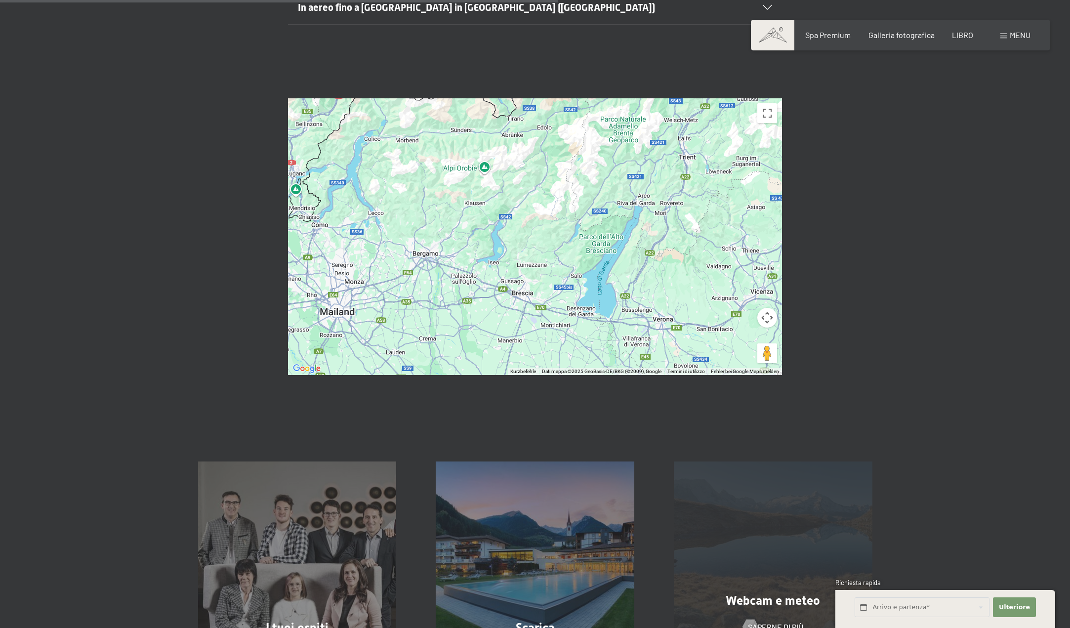
scroll to position [592, 0]
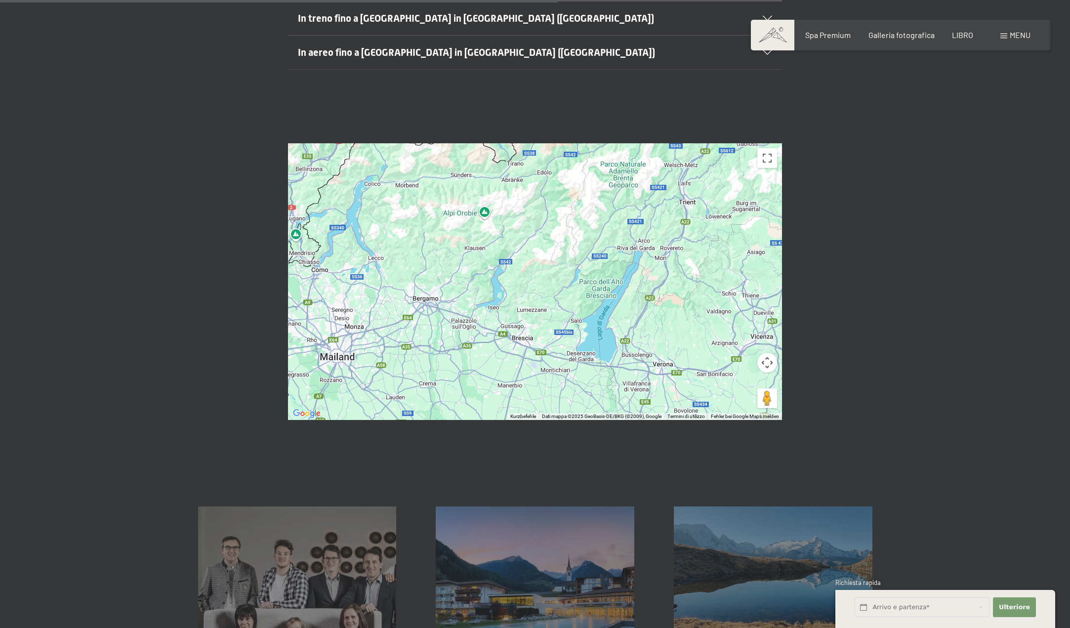
drag, startPoint x: 565, startPoint y: 193, endPoint x: 553, endPoint y: 320, distance: 127.0
click at [553, 320] on div at bounding box center [535, 281] width 494 height 277
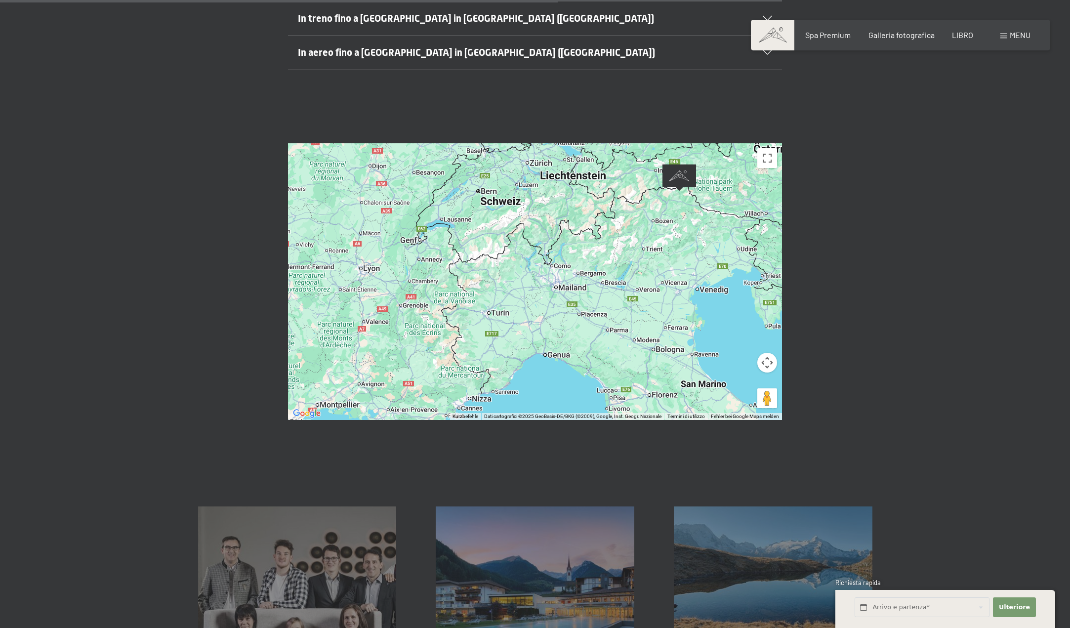
click at [679, 174] on img "Alpine Luxury SPA Resort SCHWARZENSTEIN" at bounding box center [680, 177] width 34 height 27
click at [679, 175] on img "Alpine Luxury SPA Resort SCHWARZENSTEIN" at bounding box center [680, 177] width 34 height 27
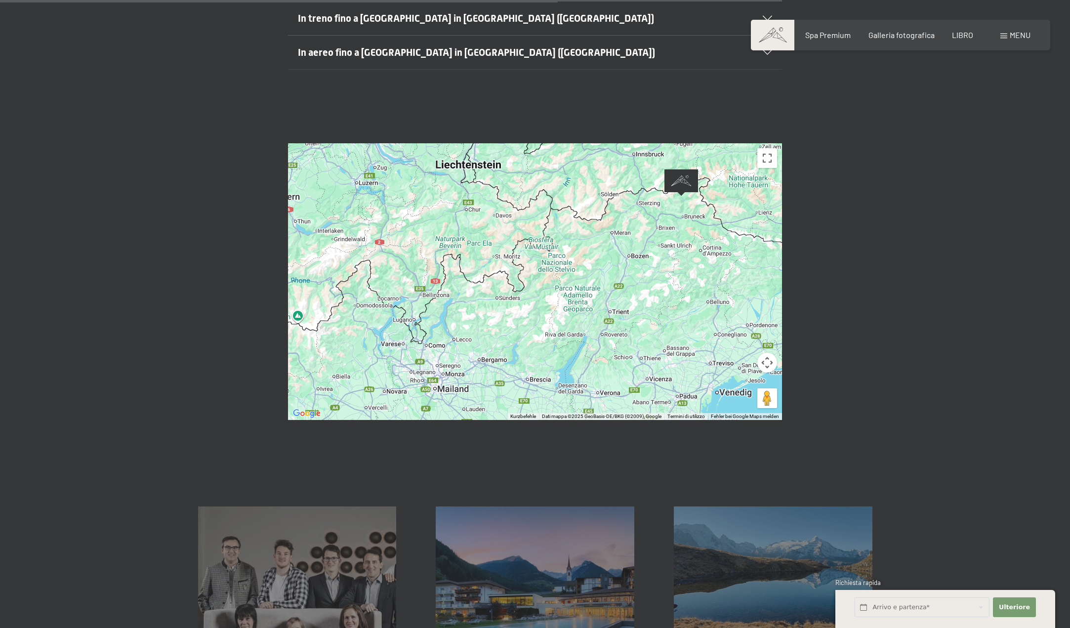
drag, startPoint x: 672, startPoint y: 213, endPoint x: 637, endPoint y: 283, distance: 77.6
click at [637, 283] on div at bounding box center [535, 281] width 494 height 277
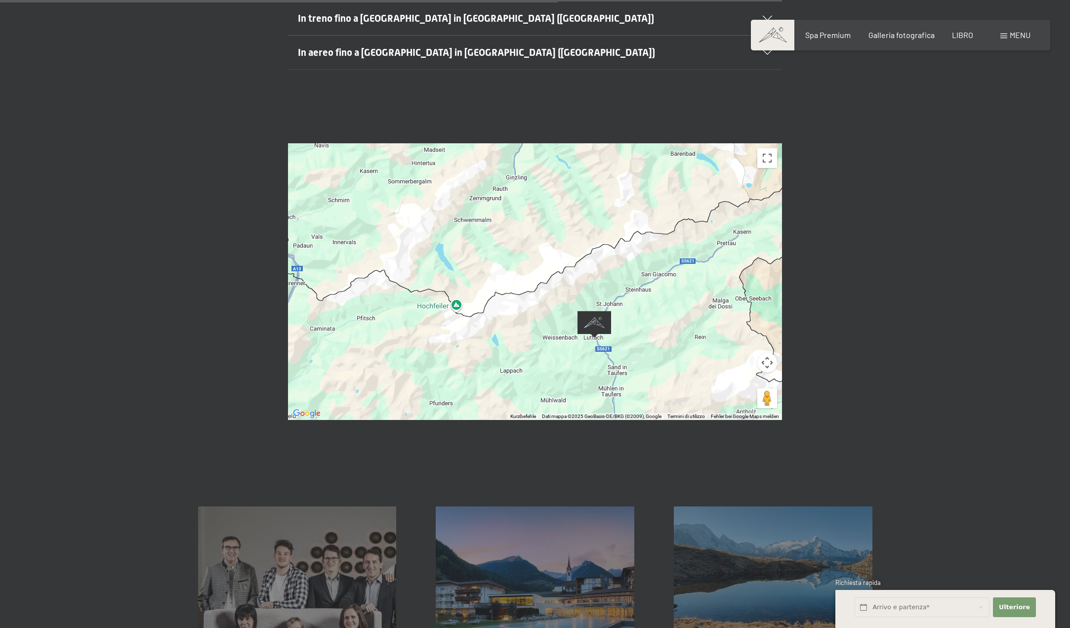
click at [632, 336] on div at bounding box center [535, 281] width 494 height 277
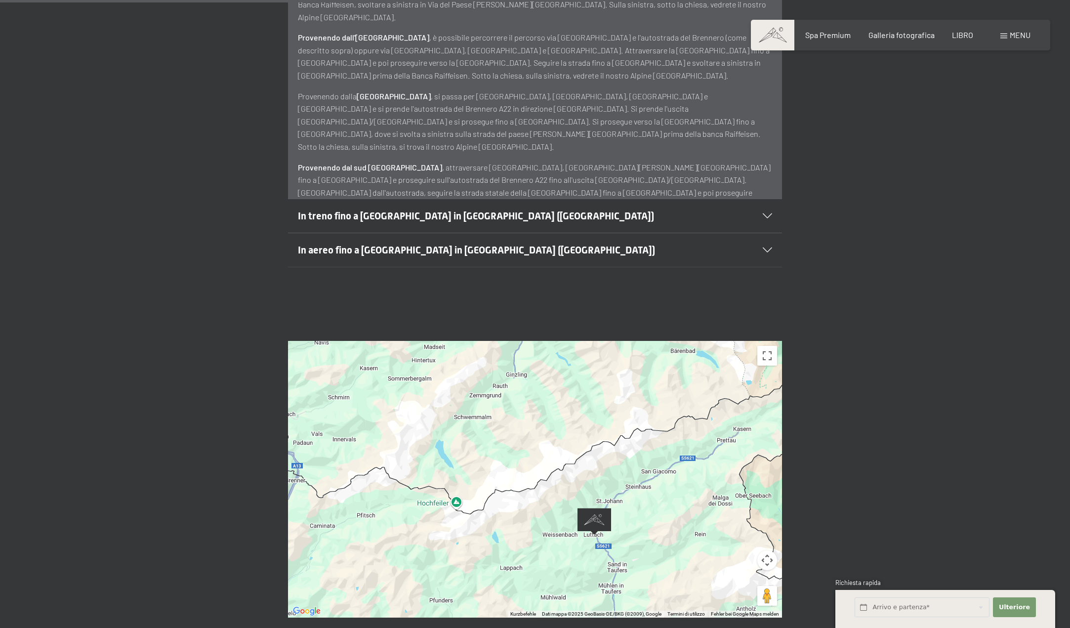
click at [769, 212] on div "In treno fino a [GEOGRAPHIC_DATA] in [GEOGRAPHIC_DATA] ([GEOGRAPHIC_DATA])" at bounding box center [535, 216] width 474 height 34
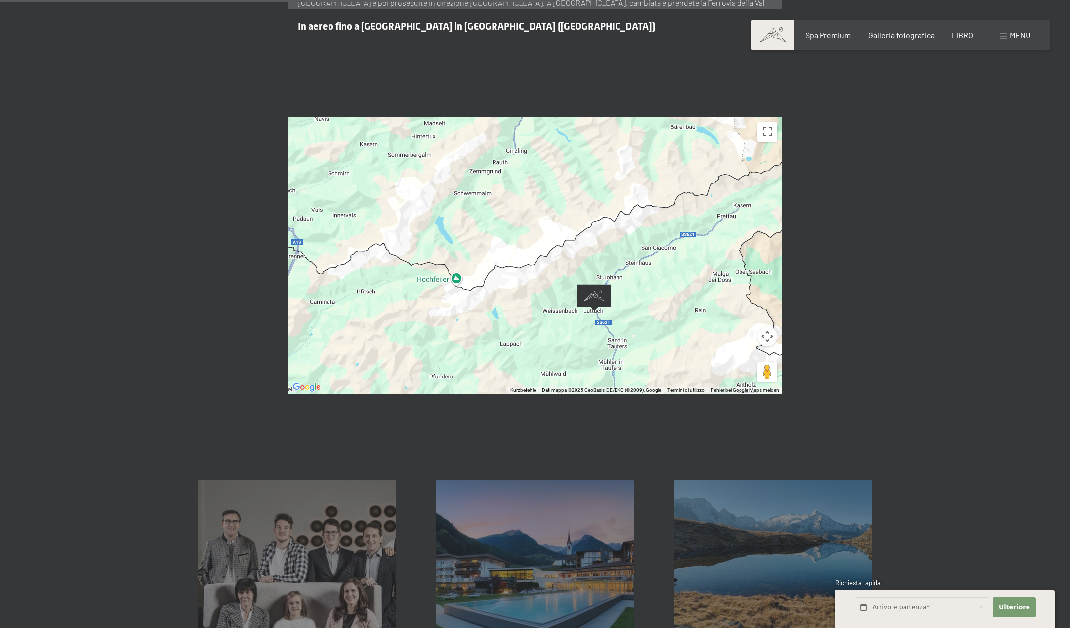
scroll to position [543, 0]
